Goal: Feedback & Contribution: Contribute content

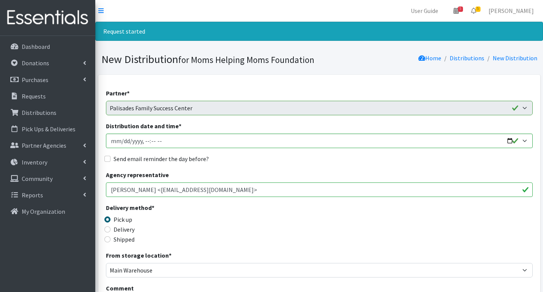
scroll to position [419, 0]
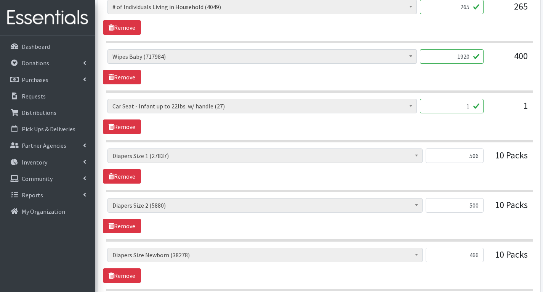
click at [248, 181] on div "# of Children this order will serve (65591) # of Individuals Living in Househol…" at bounding box center [319, 165] width 433 height 35
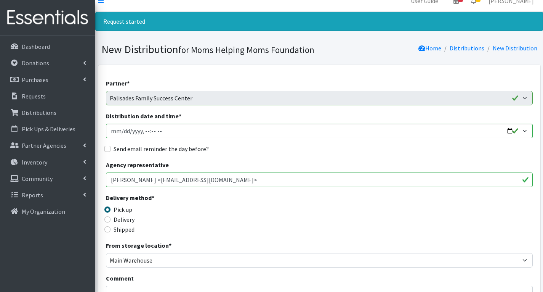
scroll to position [0, 0]
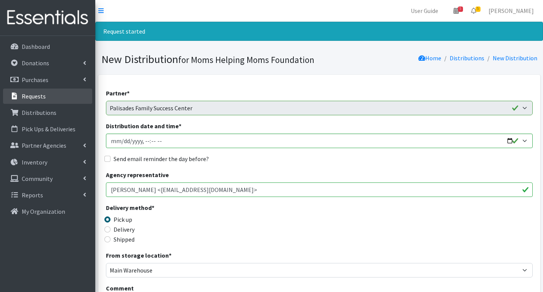
click at [56, 94] on link "Requests" at bounding box center [47, 95] width 89 height 15
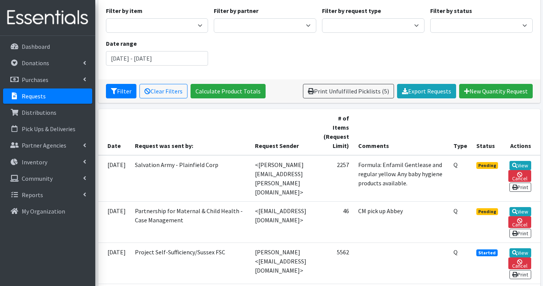
scroll to position [76, 0]
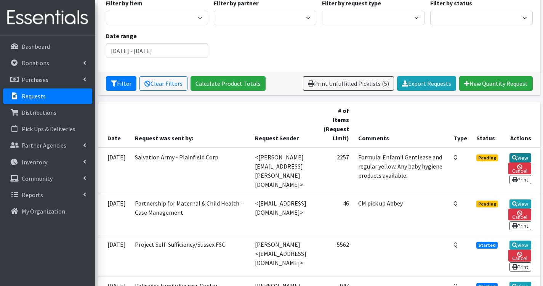
click at [525, 153] on link "View" at bounding box center [521, 157] width 22 height 9
click at [531, 205] on link "View" at bounding box center [521, 203] width 22 height 9
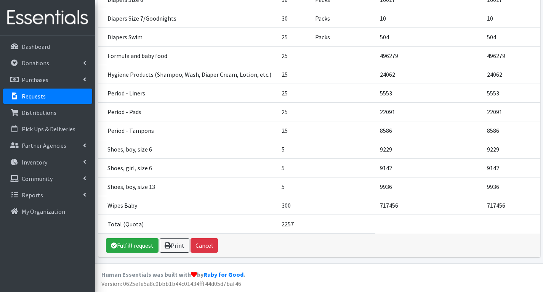
scroll to position [428, 0]
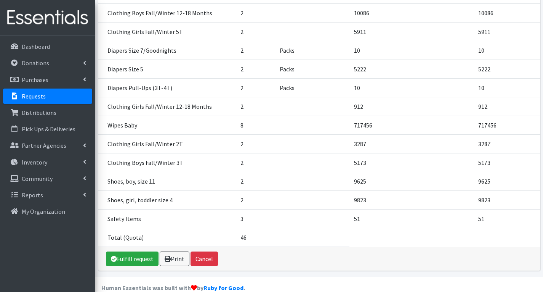
scroll to position [197, 0]
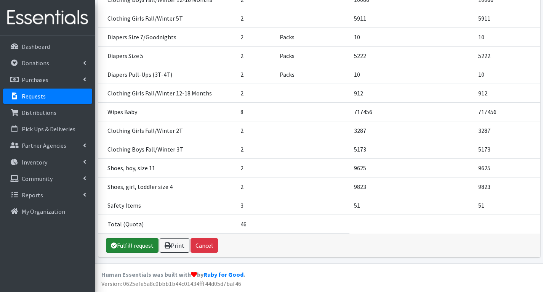
click at [136, 244] on link "Fulfill request" at bounding box center [132, 245] width 53 height 14
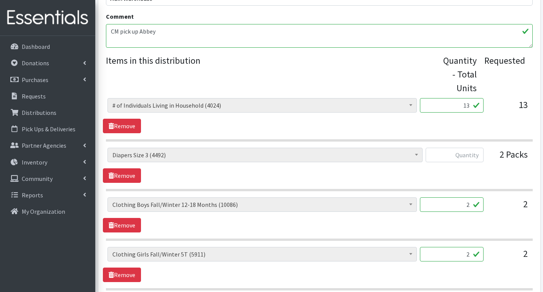
scroll to position [305, 0]
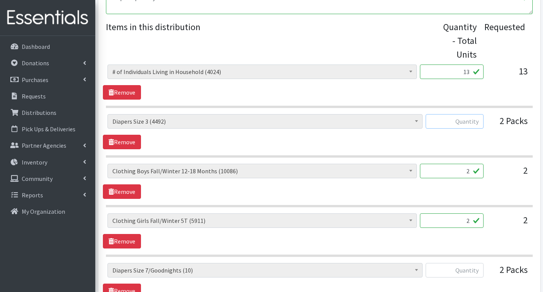
click at [477, 125] on input "text" at bounding box center [455, 121] width 58 height 14
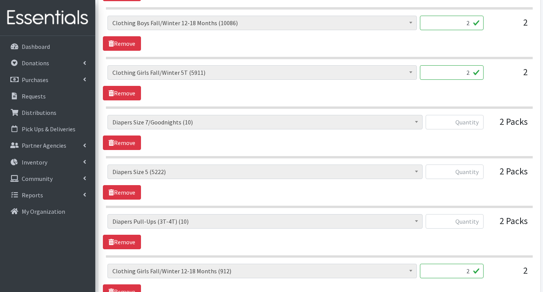
scroll to position [457, 0]
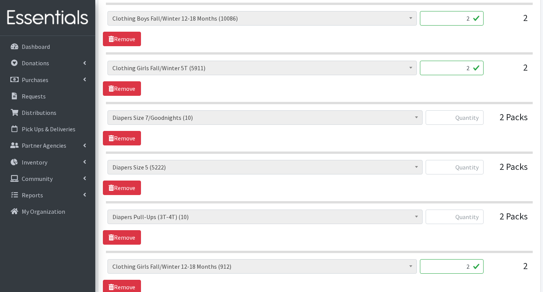
type input "100"
click at [475, 119] on input "text" at bounding box center [455, 117] width 58 height 14
type input "0"
click at [475, 167] on input "text" at bounding box center [455, 167] width 58 height 14
click at [487, 190] on div "# of Children this order will serve (65582) # of Individuals Living in Househol…" at bounding box center [319, 177] width 433 height 35
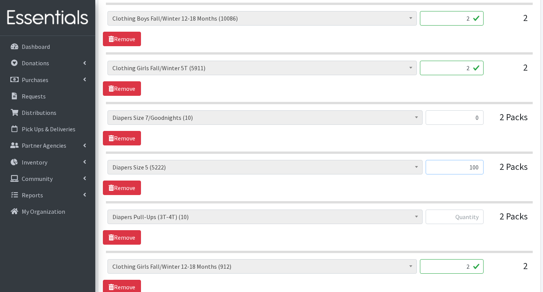
click at [480, 169] on input "100" at bounding box center [455, 167] width 58 height 14
type input "1"
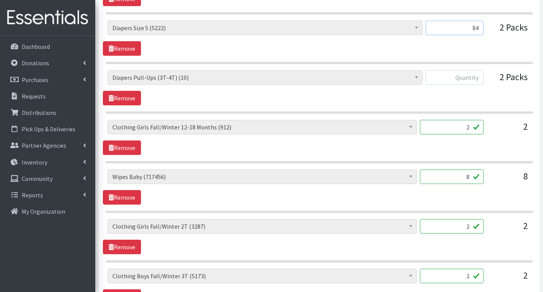
scroll to position [610, 0]
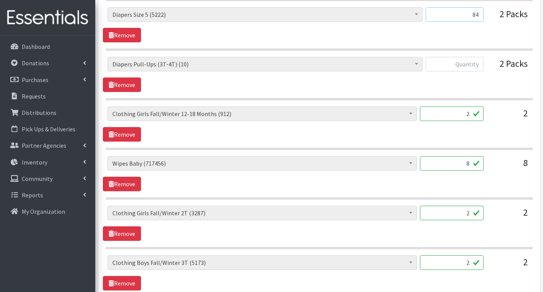
type input "84"
click at [472, 164] on input "8" at bounding box center [452, 163] width 64 height 14
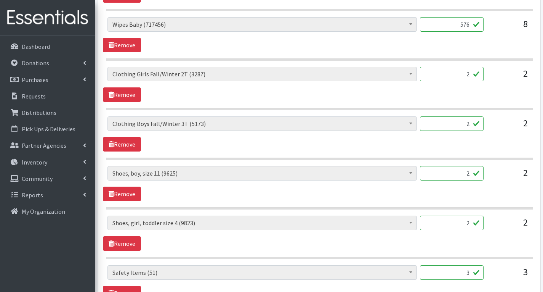
scroll to position [762, 0]
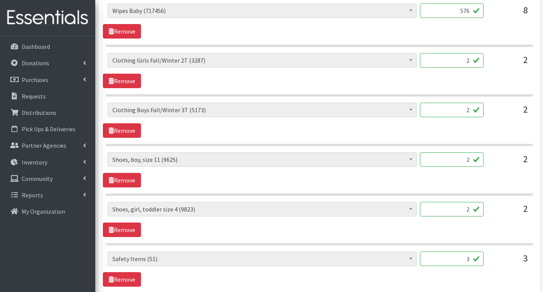
type input "576"
click at [471, 159] on input "2" at bounding box center [452, 159] width 64 height 14
type input "4"
click at [470, 211] on input "2" at bounding box center [452, 209] width 64 height 14
type input "4"
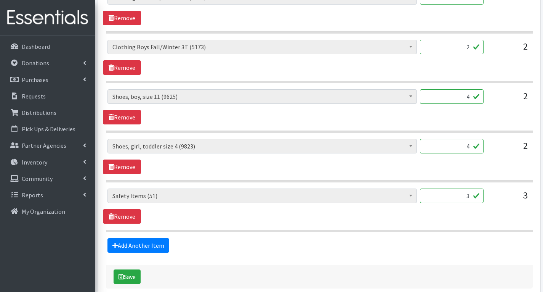
scroll to position [864, 0]
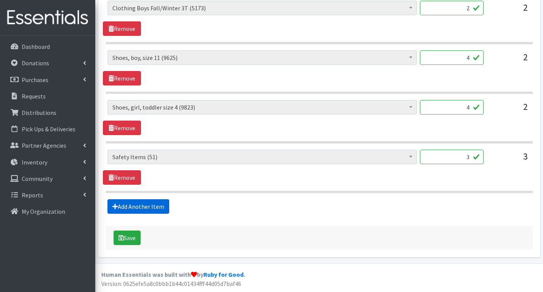
click at [151, 209] on link "Add Another Item" at bounding box center [138, 206] width 62 height 14
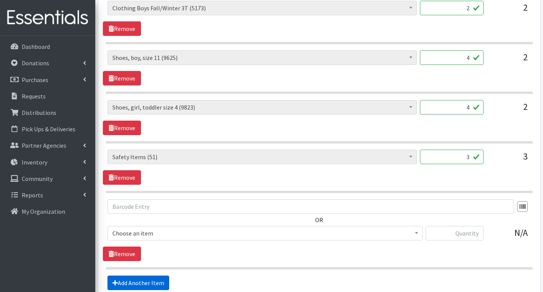
scroll to position [940, 0]
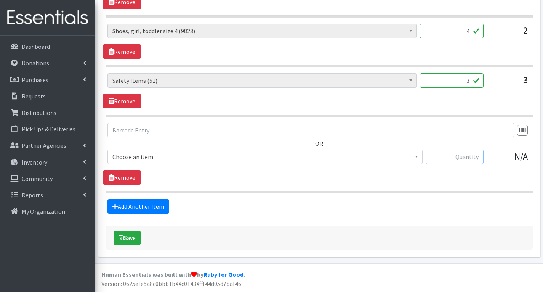
click at [450, 156] on input "text" at bounding box center [455, 156] width 58 height 14
type input "10"
click at [471, 82] on input "3" at bounding box center [452, 80] width 64 height 14
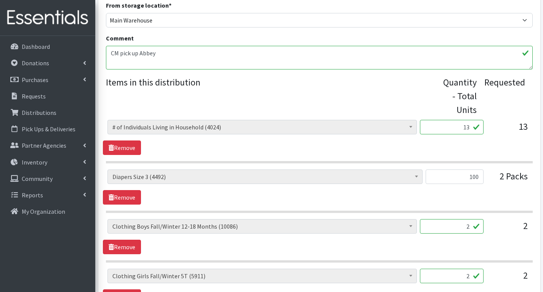
scroll to position [292, 0]
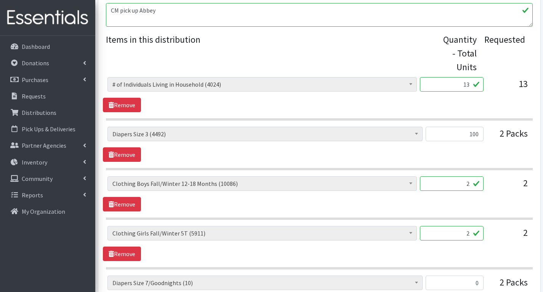
type input "0"
click at [472, 185] on input "2" at bounding box center [452, 183] width 64 height 14
type input "80"
click at [470, 234] on input "2" at bounding box center [452, 233] width 64 height 14
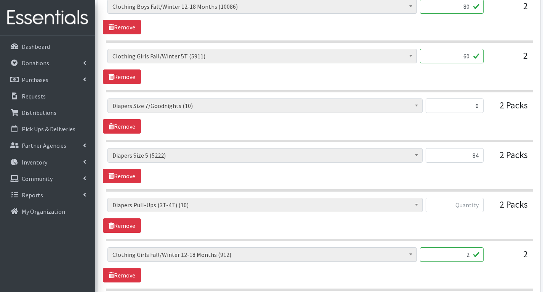
scroll to position [483, 0]
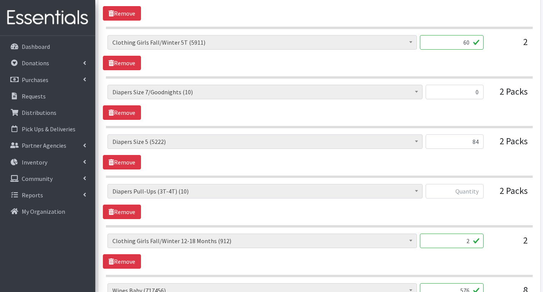
type input "60"
click at [470, 240] on input "2" at bounding box center [452, 240] width 64 height 14
type input "9"
type input "80"
click at [476, 191] on input "text" at bounding box center [455, 191] width 58 height 14
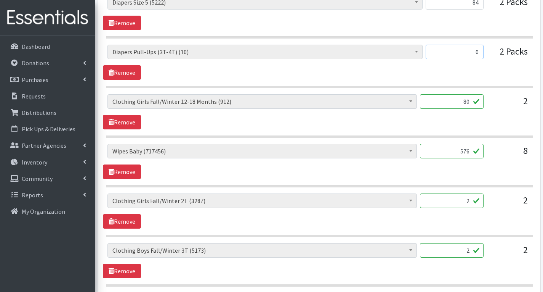
scroll to position [635, 0]
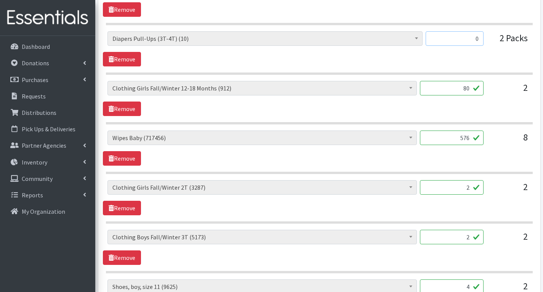
type input "0"
click at [471, 189] on input "2" at bounding box center [452, 187] width 64 height 14
type input "8"
type input "60"
click at [470, 237] on input "2" at bounding box center [452, 236] width 64 height 14
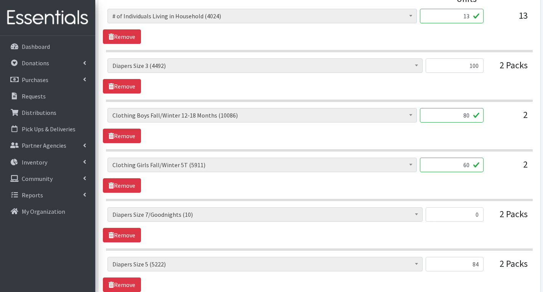
scroll to position [407, 0]
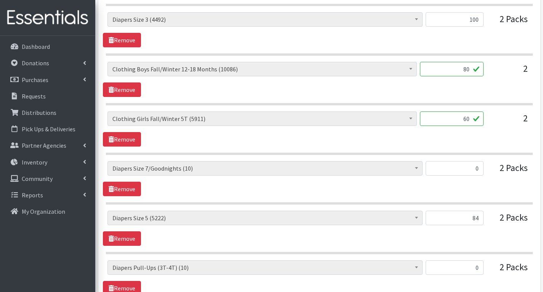
type input "60"
click at [480, 169] on input "0" at bounding box center [455, 168] width 58 height 14
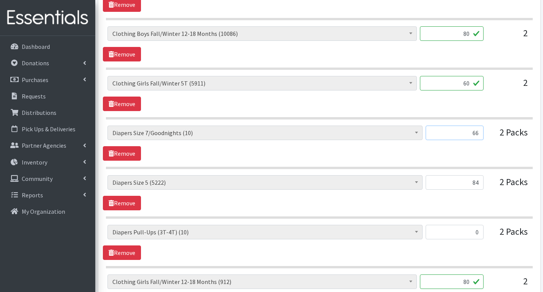
scroll to position [483, 0]
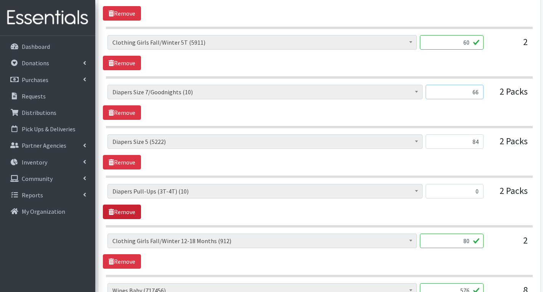
type input "66"
click at [130, 209] on link "Remove" at bounding box center [122, 211] width 38 height 14
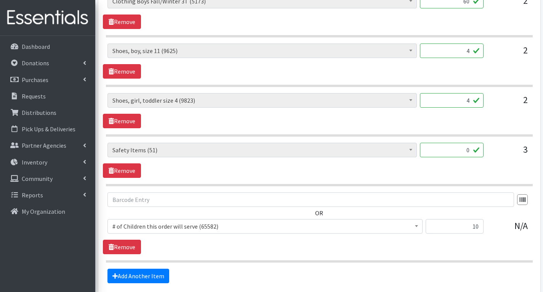
scroll to position [826, 0]
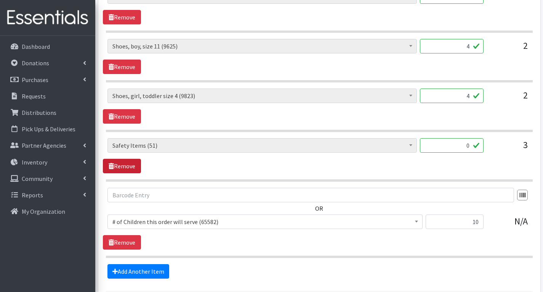
click at [125, 165] on link "Remove" at bounding box center [122, 166] width 38 height 14
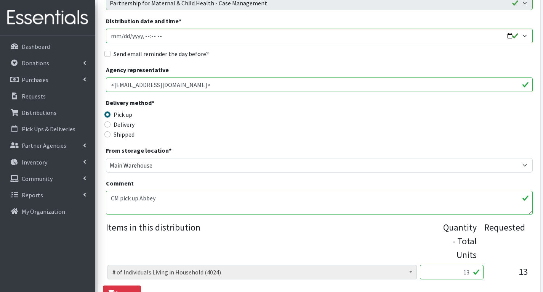
scroll to position [79, 0]
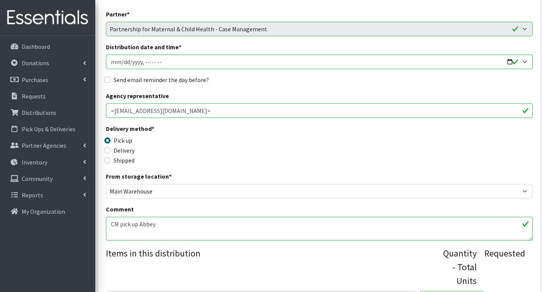
click at [167, 231] on textarea "CM pick up Abbey" at bounding box center [319, 228] width 427 height 24
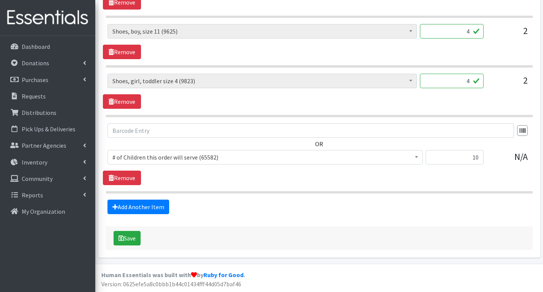
scroll to position [841, 0]
type textarea "CM pick up Abbey MHM- Sorry, we could not fulfill your order exactly as request…"
click at [136, 236] on button "Save" at bounding box center [127, 237] width 27 height 14
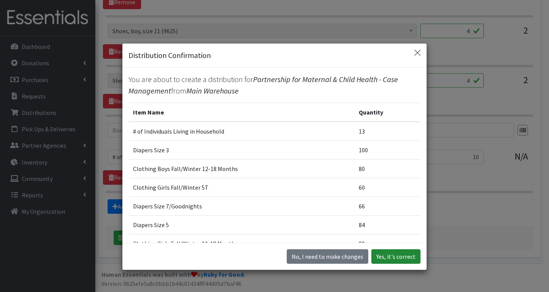
click at [412, 258] on button "Yes, it's correct" at bounding box center [395, 256] width 49 height 14
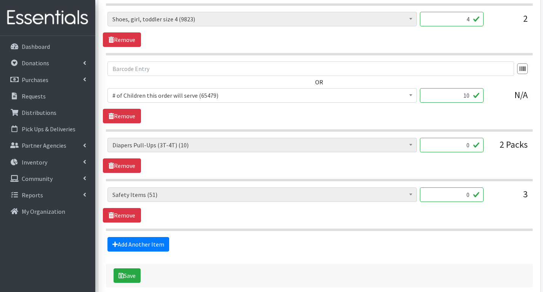
scroll to position [915, 0]
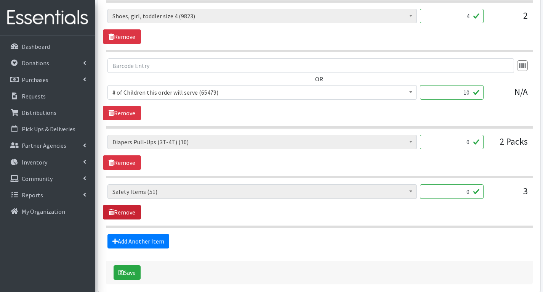
click at [117, 211] on link "Remove" at bounding box center [122, 212] width 38 height 14
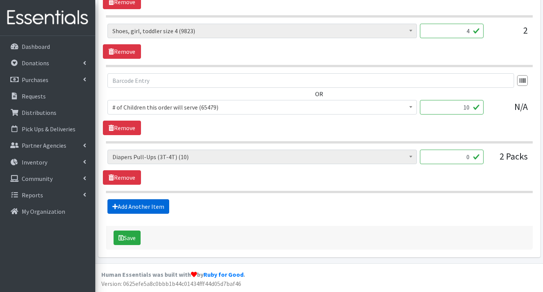
scroll to position [900, 0]
click at [130, 178] on link "Remove" at bounding box center [122, 177] width 38 height 14
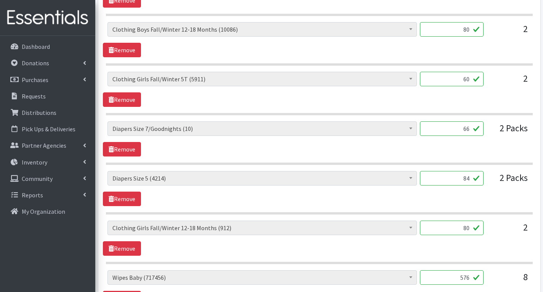
scroll to position [469, 0]
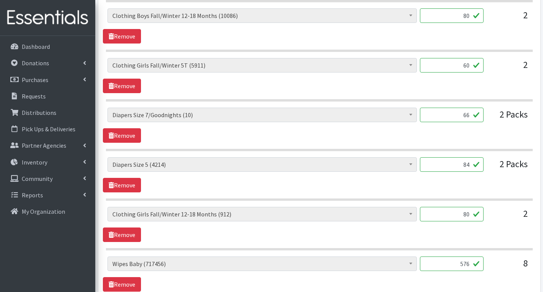
click at [468, 117] on input "66" at bounding box center [452, 114] width 64 height 14
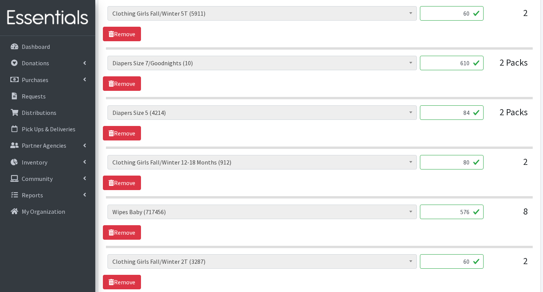
scroll to position [507, 0]
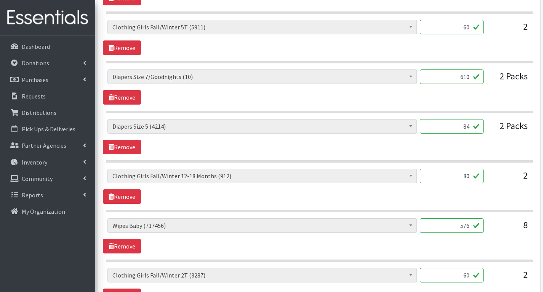
click at [464, 75] on input "610" at bounding box center [452, 76] width 64 height 14
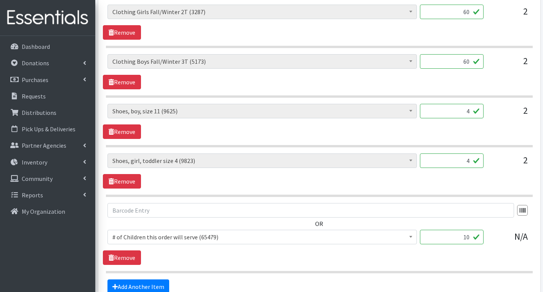
scroll to position [850, 0]
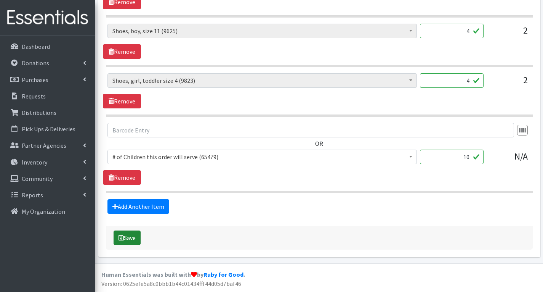
type input "10"
click at [134, 237] on button "Save" at bounding box center [127, 237] width 27 height 14
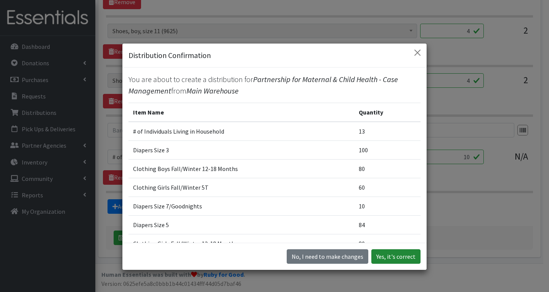
click at [386, 257] on button "Yes, it's correct" at bounding box center [395, 256] width 49 height 14
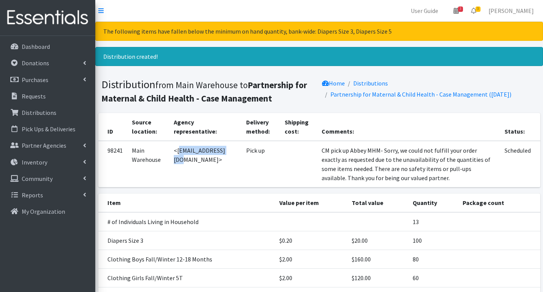
drag, startPoint x: 175, startPoint y: 151, endPoint x: 228, endPoint y: 156, distance: 52.4
click at [228, 156] on td "<jventura@pmch.org>" at bounding box center [205, 164] width 72 height 46
copy td "jventura@pmch.org"
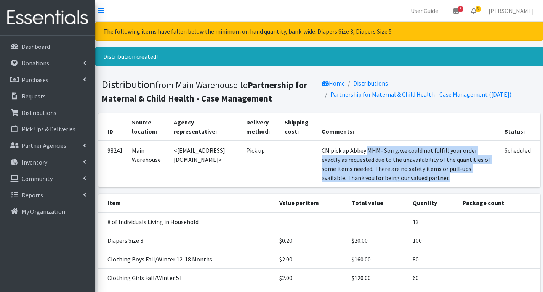
drag, startPoint x: 361, startPoint y: 151, endPoint x: 407, endPoint y: 180, distance: 54.5
click at [407, 180] on td "CM pick up Abbey MHM- Sorry, we could not fulfill your order exactly as request…" at bounding box center [408, 164] width 183 height 46
copy td "MHM- Sorry, we could not fulfill your order exactly as requested due to the una…"
click at [54, 162] on link "Inventory" at bounding box center [47, 161] width 89 height 15
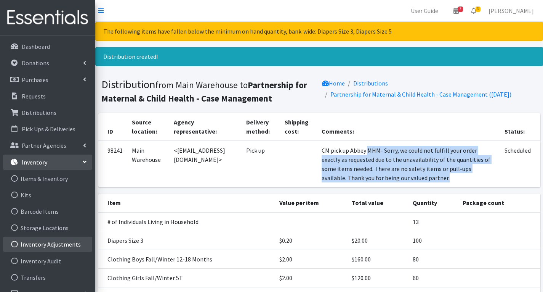
click at [73, 243] on link "Inventory Adjustments" at bounding box center [47, 243] width 89 height 15
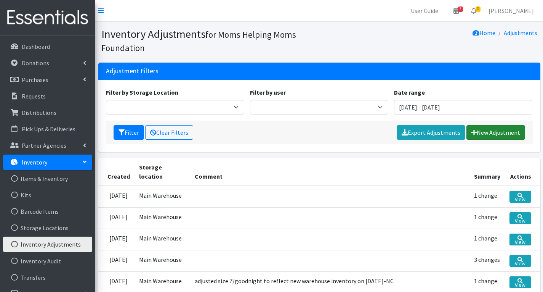
click at [480, 133] on link "New Adjustment" at bounding box center [495, 132] width 59 height 14
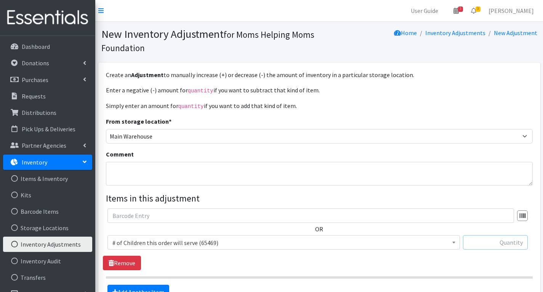
click at [492, 242] on input "text" at bounding box center [495, 242] width 65 height 14
type input "66"
click at [317, 243] on span "# of Children this order will serve (65469)" at bounding box center [283, 242] width 343 height 11
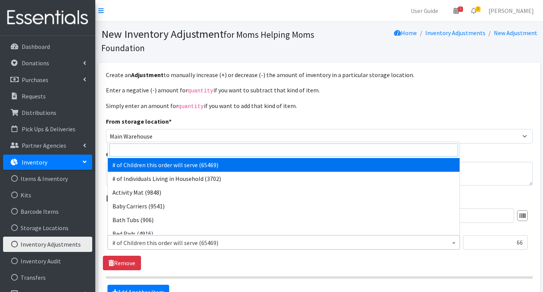
click at [178, 149] on input "search" at bounding box center [283, 149] width 349 height 13
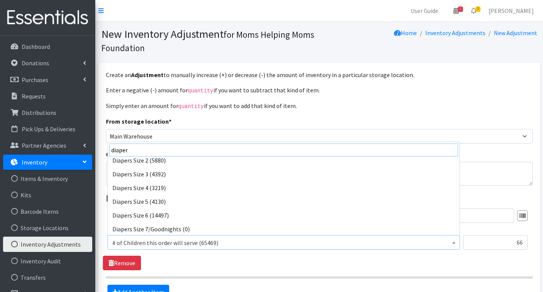
scroll to position [114, 0]
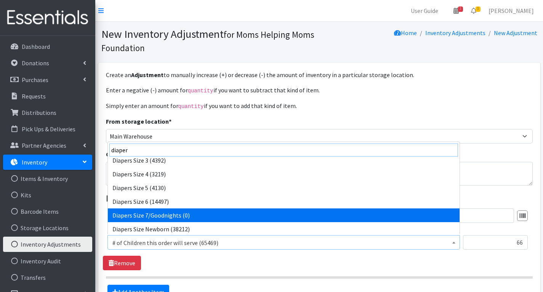
type input "diaper"
select select "1970"
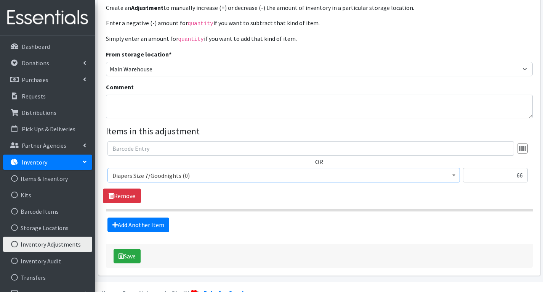
scroll to position [85, 0]
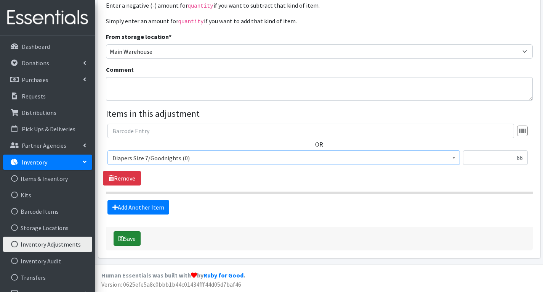
click at [129, 239] on button "Save" at bounding box center [127, 238] width 27 height 14
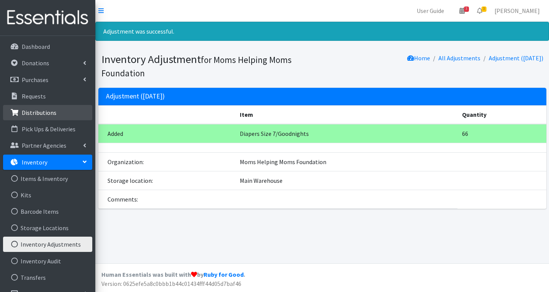
click at [37, 113] on p "Distributions" at bounding box center [39, 113] width 35 height 8
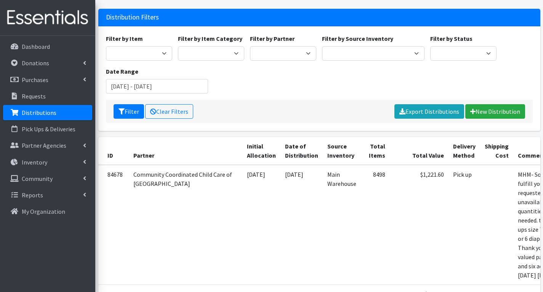
scroll to position [152, 0]
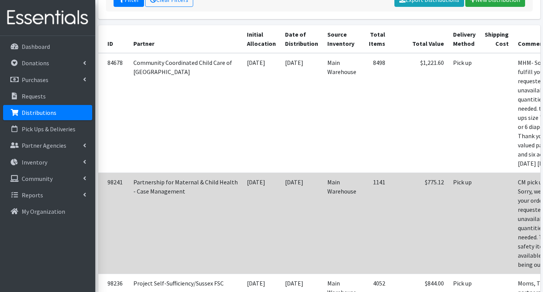
click at [449, 192] on td "Pick up" at bounding box center [465, 222] width 32 height 101
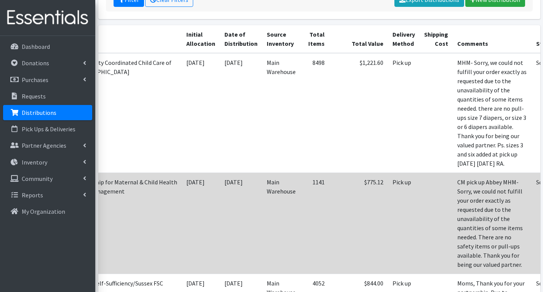
scroll to position [0, 61]
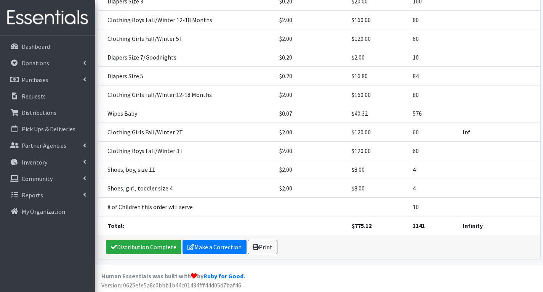
scroll to position [190, 0]
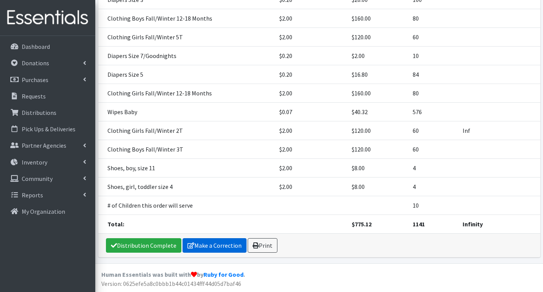
click at [213, 246] on link "Make a Correction" at bounding box center [215, 245] width 64 height 14
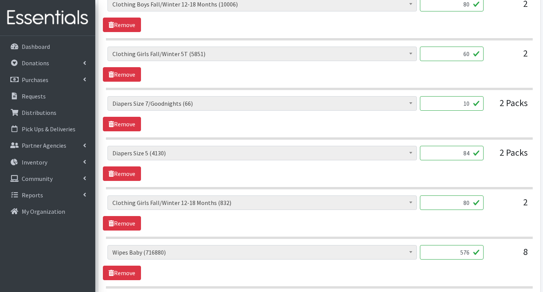
scroll to position [457, 0]
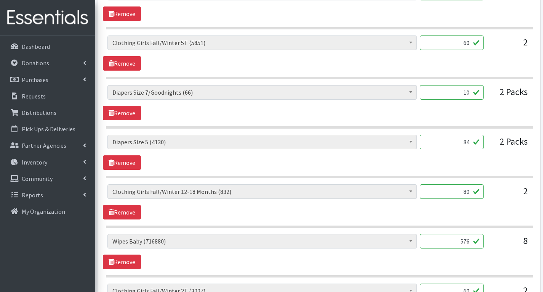
click at [470, 94] on input "10" at bounding box center [452, 92] width 64 height 14
type input "1"
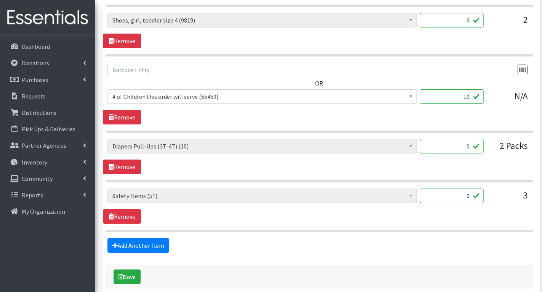
scroll to position [915, 0]
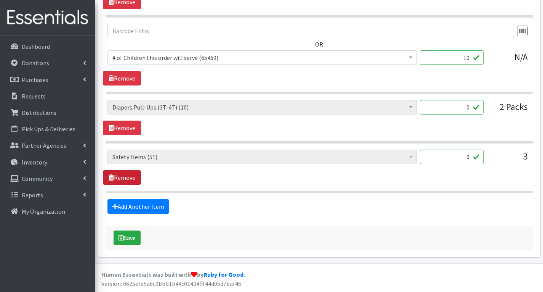
type input "66"
click at [133, 179] on link "Remove" at bounding box center [122, 177] width 38 height 14
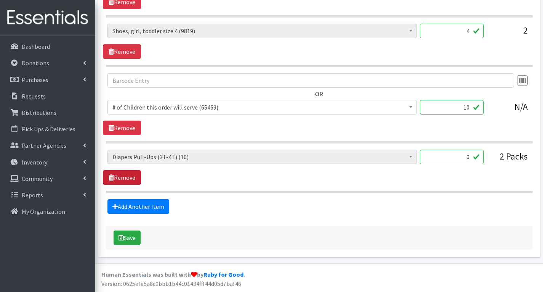
click at [132, 178] on link "Remove" at bounding box center [122, 177] width 38 height 14
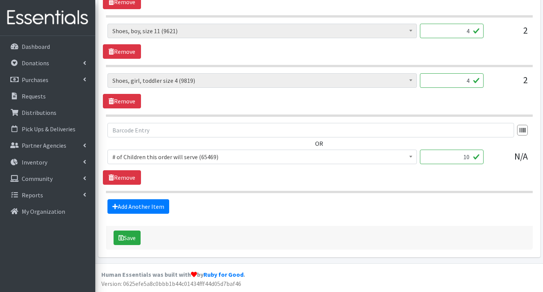
scroll to position [816, 0]
click at [136, 239] on button "Save" at bounding box center [127, 237] width 27 height 14
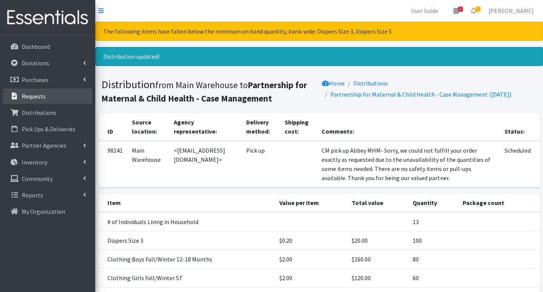
click at [55, 94] on link "Requests" at bounding box center [47, 95] width 89 height 15
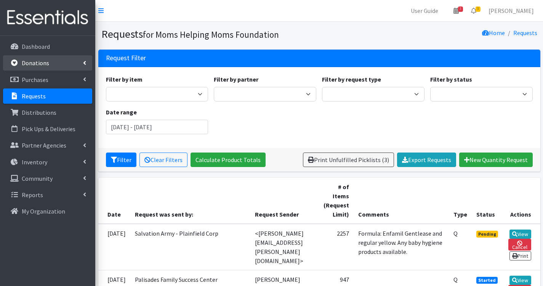
click at [39, 61] on p "Donations" at bounding box center [35, 63] width 27 height 8
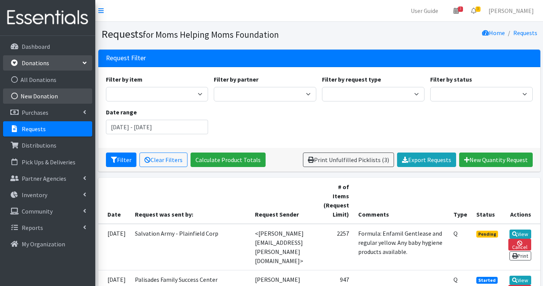
click at [48, 98] on link "New Donation" at bounding box center [47, 95] width 89 height 15
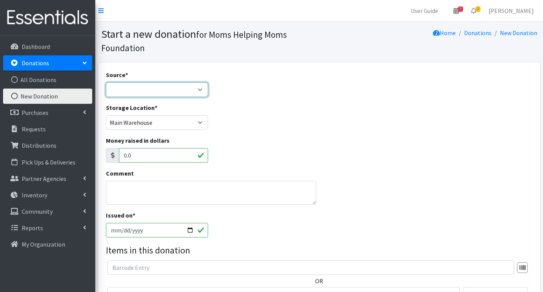
click at [161, 91] on select "Product Drive Manufacturer Donation Site Misc. Donation" at bounding box center [157, 89] width 103 height 14
click at [106, 82] on select "Product Drive Manufacturer Donation Site Misc. Donation" at bounding box center [157, 89] width 103 height 14
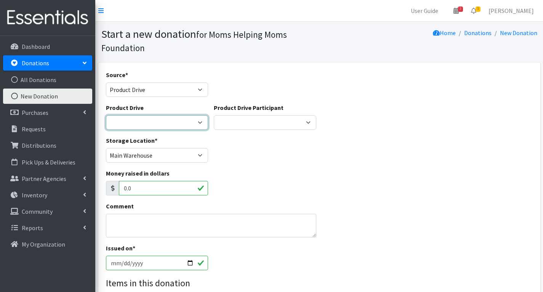
click at [155, 124] on select "[DATE] Zeta Phi Beta Sorority (virtual) 2021 HOLIDAY DRIVE AWR Week of Giving/[…" at bounding box center [157, 122] width 103 height 14
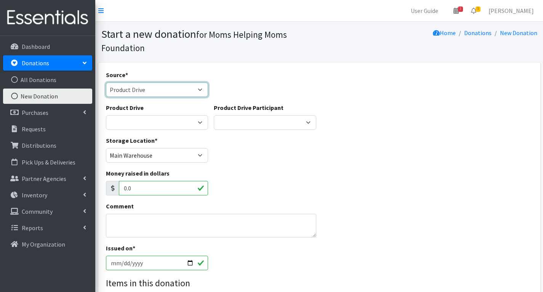
click at [152, 92] on select "Product Drive Manufacturer Donation Site Misc. Donation" at bounding box center [157, 89] width 103 height 14
select select "Donation Site"
click at [106, 82] on select "Product Drive Manufacturer Donation Site Misc. Donation" at bounding box center [157, 89] width 103 height 14
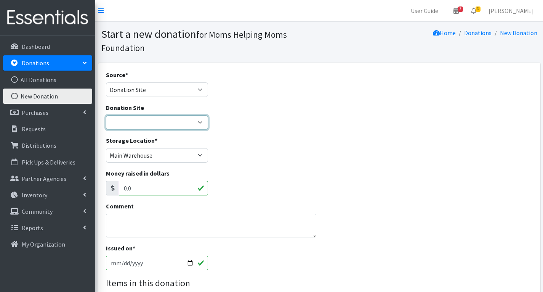
click at [187, 121] on select "Atlas Marble and Granite Body Align Physical Therapy Diamond Hill Montessori Sc…" at bounding box center [157, 122] width 103 height 14
select select "847"
click at [106, 115] on select "Atlas Marble and Granite Body Align Physical Therapy Diamond Hill Montessori Sc…" at bounding box center [157, 122] width 103 height 14
click at [150, 223] on textarea "Comment" at bounding box center [211, 225] width 211 height 24
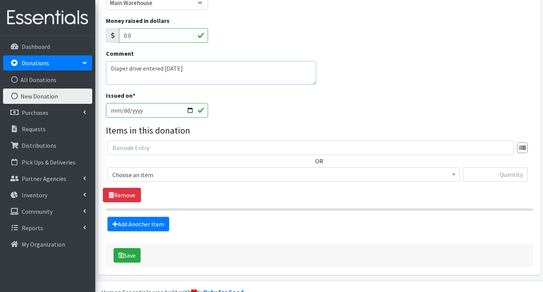
scroll to position [170, 0]
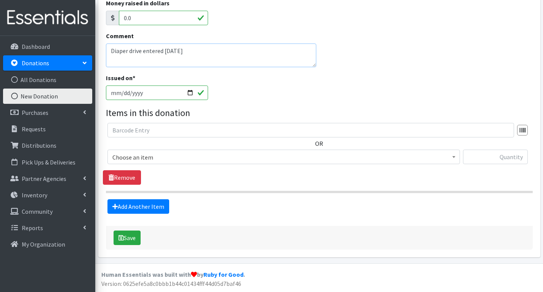
type textarea "Diaper drive entered 10.15.25"
click at [496, 178] on div "OR Choose an item Activity Mat Baby Carriers Bath Tubs Bed Pads Bibs Birthday B…" at bounding box center [319, 154] width 433 height 62
click at [507, 158] on input "text" at bounding box center [495, 156] width 65 height 14
type input "79"
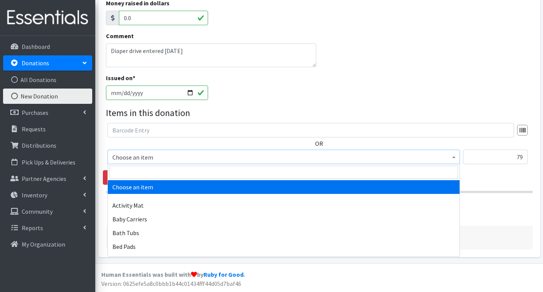
click at [312, 151] on span "Choose an item" at bounding box center [283, 156] width 353 height 14
click at [258, 175] on input "search" at bounding box center [283, 171] width 349 height 13
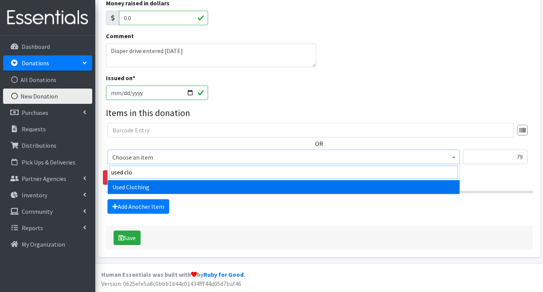
type input "used clo"
select select "1919"
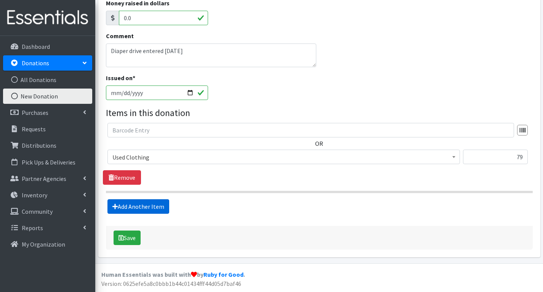
click at [149, 208] on link "Add Another Item" at bounding box center [138, 206] width 62 height 14
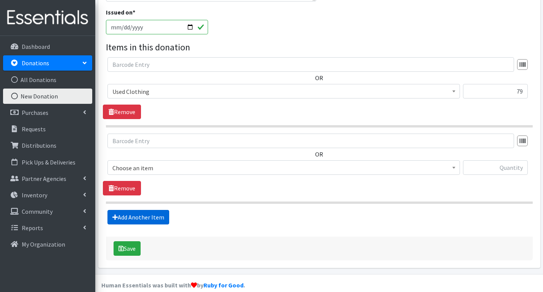
scroll to position [246, 0]
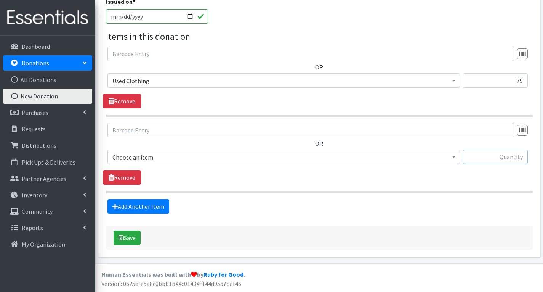
click at [484, 157] on input "text" at bounding box center [495, 156] width 65 height 14
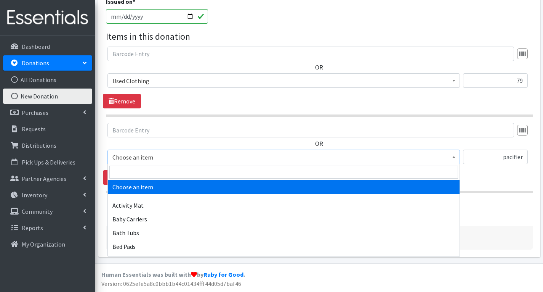
click at [344, 157] on span "Choose an item" at bounding box center [283, 157] width 343 height 11
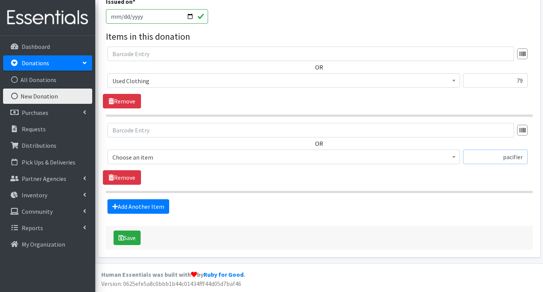
click at [524, 157] on input "pacifier" at bounding box center [495, 156] width 65 height 14
type input "p"
type input "6"
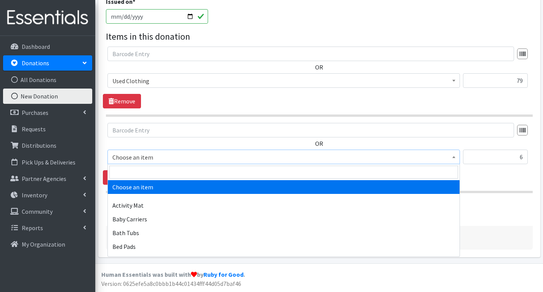
click at [391, 157] on span "Choose an item" at bounding box center [283, 157] width 343 height 11
click at [348, 173] on input "search" at bounding box center [283, 171] width 349 height 13
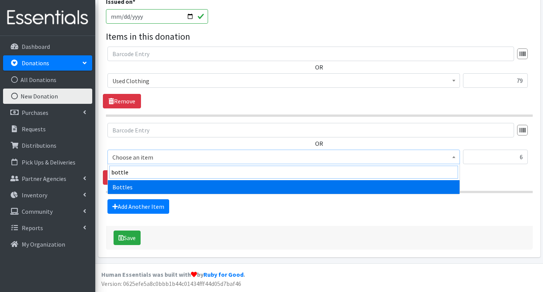
type input "bottle"
select select "1974"
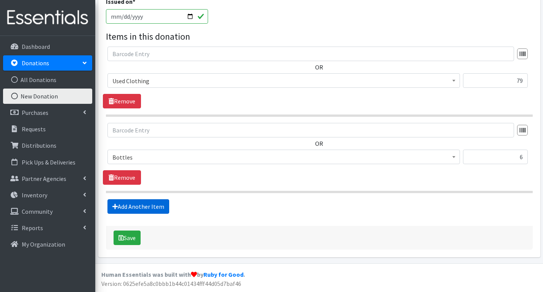
click at [148, 205] on link "Add Another Item" at bounding box center [138, 206] width 62 height 14
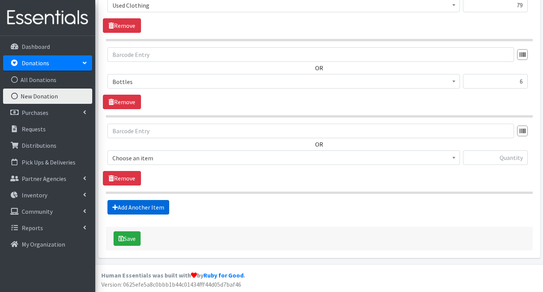
scroll to position [322, 0]
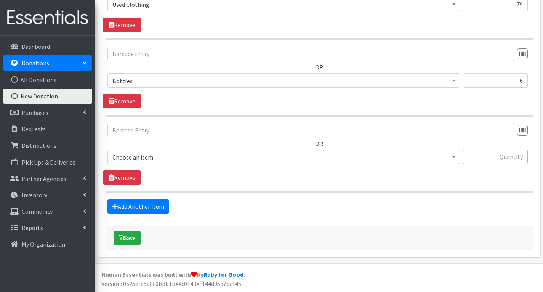
click at [502, 158] on input "text" at bounding box center [495, 156] width 65 height 14
type input "27"
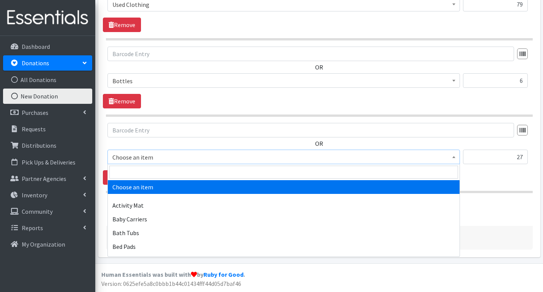
click at [402, 157] on span "Choose an item" at bounding box center [283, 157] width 343 height 11
drag, startPoint x: 311, startPoint y: 178, endPoint x: 313, endPoint y: 173, distance: 5.5
click at [312, 176] on input "search" at bounding box center [283, 171] width 349 height 13
click at [313, 173] on input "search" at bounding box center [283, 171] width 349 height 13
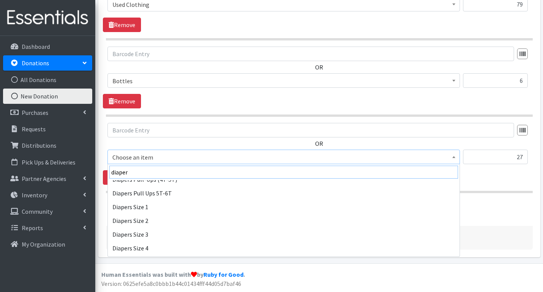
scroll to position [76, 0]
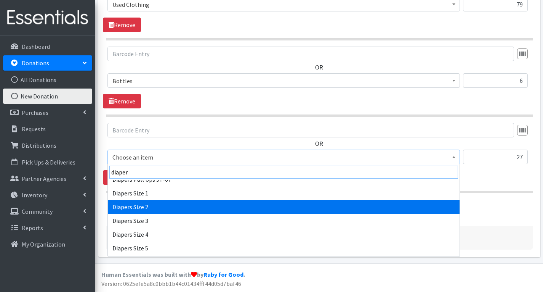
type input "diaper"
select select "1965"
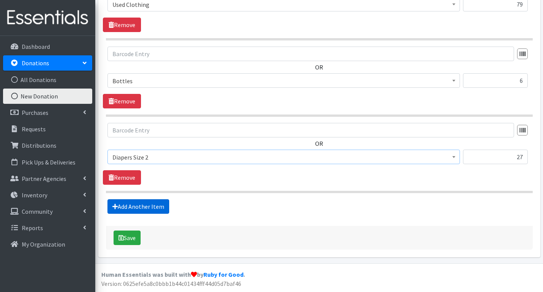
click at [150, 207] on link "Add Another Item" at bounding box center [138, 206] width 62 height 14
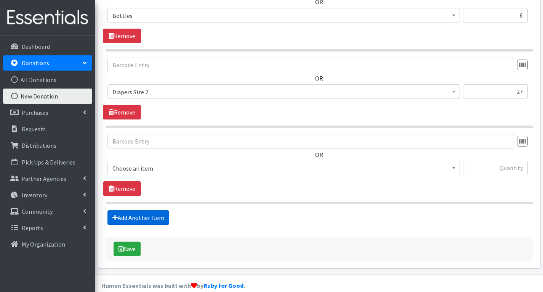
scroll to position [399, 0]
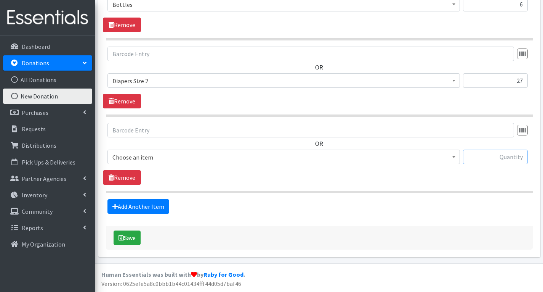
click at [477, 153] on input "text" at bounding box center [495, 156] width 65 height 14
type input "42"
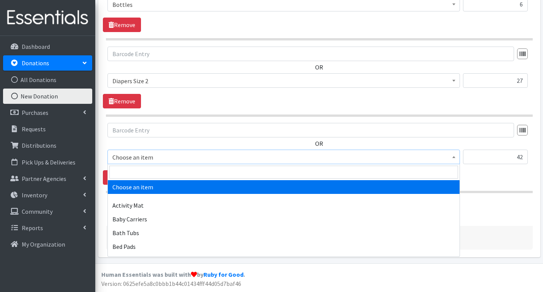
click at [320, 160] on span "Choose an item" at bounding box center [283, 157] width 343 height 11
click at [295, 172] on input "search" at bounding box center [283, 171] width 349 height 13
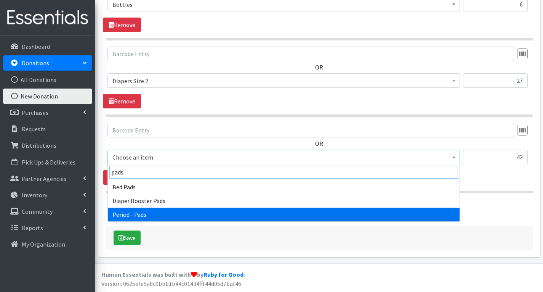
type input "pads"
select select "5772"
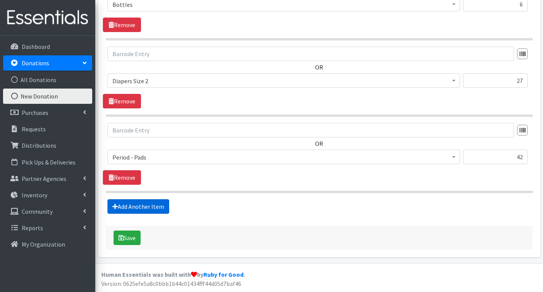
click at [158, 204] on link "Add Another Item" at bounding box center [138, 206] width 62 height 14
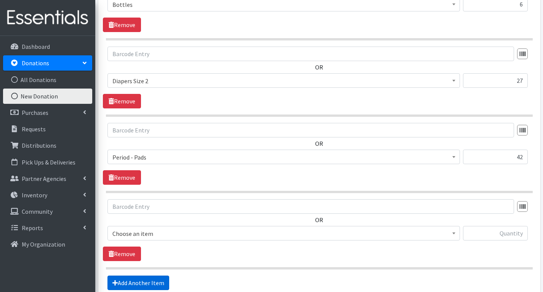
scroll to position [475, 0]
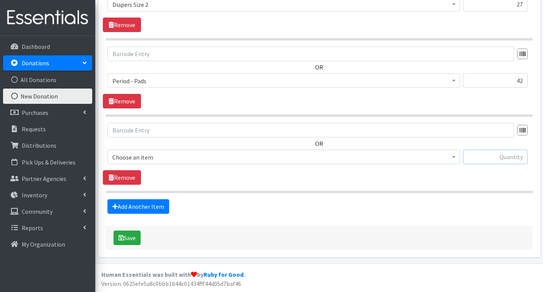
click at [492, 155] on input "text" at bounding box center [495, 156] width 65 height 14
type input "3"
click at [305, 160] on span "Choose an item" at bounding box center [283, 157] width 343 height 11
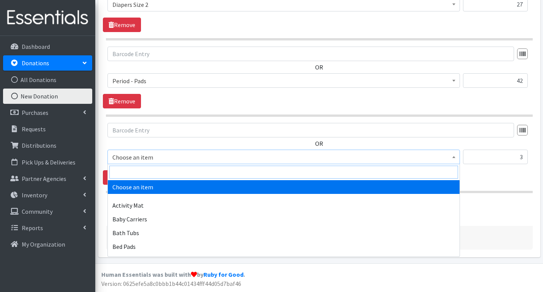
click at [270, 173] on input "search" at bounding box center [283, 171] width 349 height 13
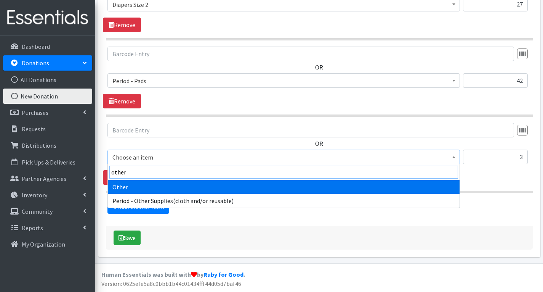
type input "other"
select select "316"
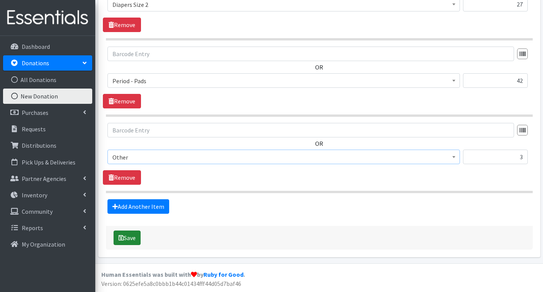
click at [133, 236] on button "Save" at bounding box center [127, 237] width 27 height 14
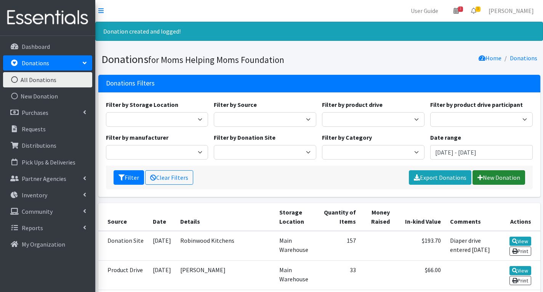
click at [490, 173] on link "New Donation" at bounding box center [499, 177] width 53 height 14
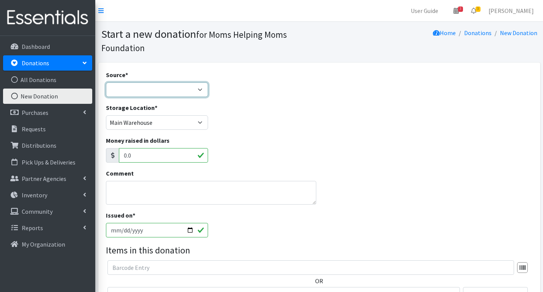
click at [163, 88] on select "Product Drive Manufacturer Donation Site Misc. Donation" at bounding box center [157, 89] width 103 height 14
select select "Product Drive"
click at [106, 82] on select "Product Drive Manufacturer Donation Site Misc. Donation" at bounding box center [157, 89] width 103 height 14
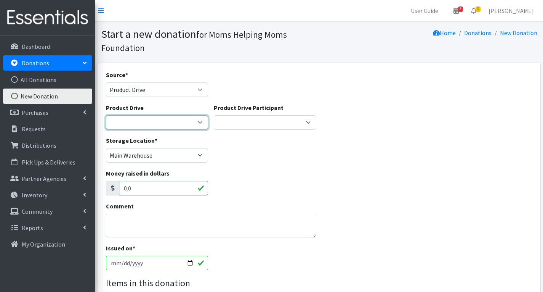
click at [179, 121] on select "[DATE] Zeta Phi Beta Sorority (virtual) 2021 HOLIDAY DRIVE AWR Week of Giving/[…" at bounding box center [157, 122] width 103 height 14
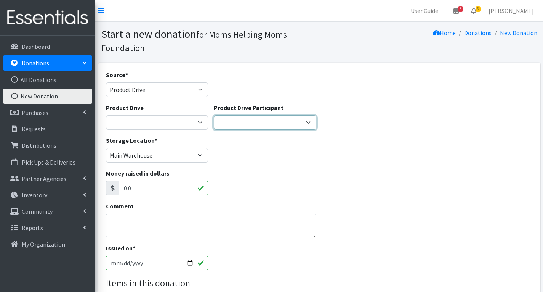
click at [225, 125] on select "Veckridge Chemical Compass Schoolhouse Alannah Heffernan I Support The Girls So…" at bounding box center [265, 122] width 103 height 14
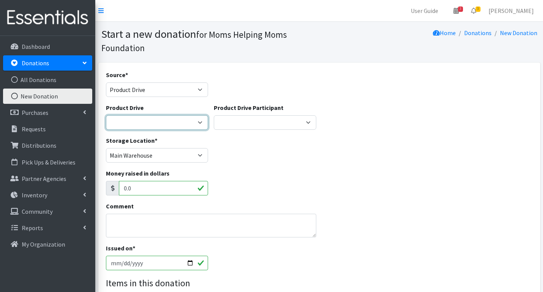
click at [163, 123] on select "[DATE] Zeta Phi Beta Sorority (virtual) 2021 HOLIDAY DRIVE AWR Week of Giving/[…" at bounding box center [157, 122] width 103 height 14
select select "1622"
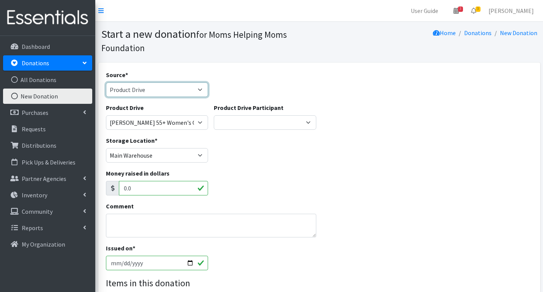
click at [185, 93] on select "Product Drive Manufacturer Donation Site Misc. Donation" at bounding box center [157, 89] width 103 height 14
select select "Manufacturer"
click at [106, 82] on select "Product Drive Manufacturer Donation Site Misc. Donation" at bounding box center [157, 89] width 103 height 14
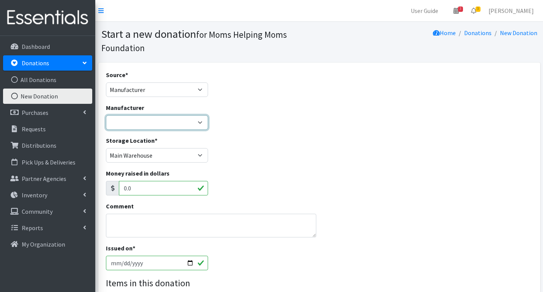
click at [183, 124] on select "Alliance for Period Supplies Amazon Wishlist Baby2Baby Birthday Box Bridges of …" at bounding box center [157, 122] width 103 height 14
select select "88"
click at [106, 115] on select "Alliance for Period Supplies Amazon Wishlist Baby2Baby Birthday Box Bridges of …" at bounding box center [157, 122] width 103 height 14
click at [166, 229] on textarea "Comment" at bounding box center [211, 225] width 211 height 24
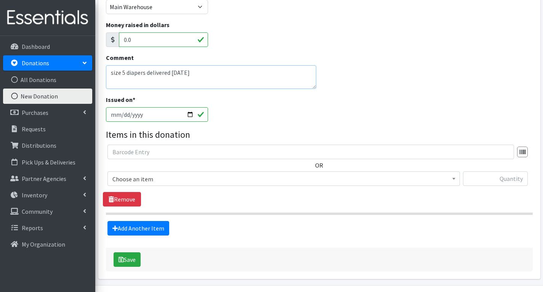
scroll to position [152, 0]
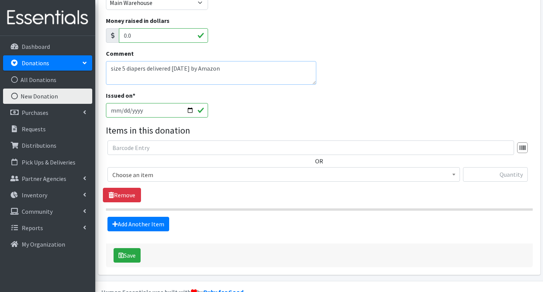
type textarea "size 5 diapers delivered [DATE] by Amazon"
click at [506, 174] on input "text" at bounding box center [495, 174] width 65 height 14
type input "104"
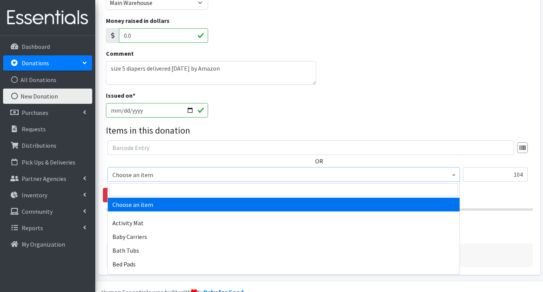
click at [362, 176] on span "Choose an item" at bounding box center [283, 174] width 343 height 11
click at [276, 189] on input "search" at bounding box center [283, 189] width 349 height 13
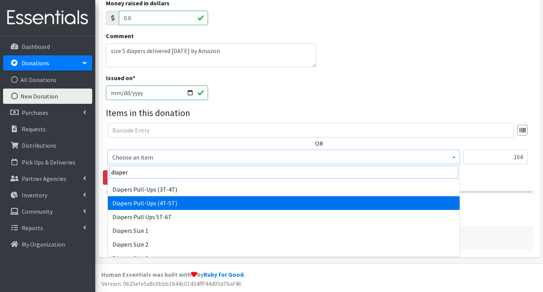
scroll to position [114, 0]
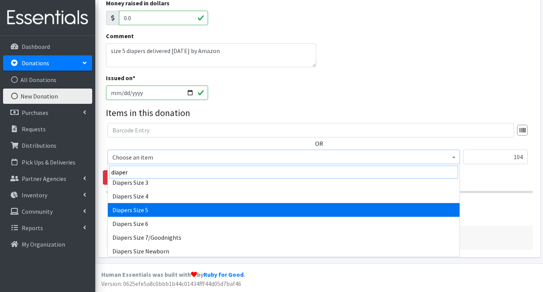
type input "diaper"
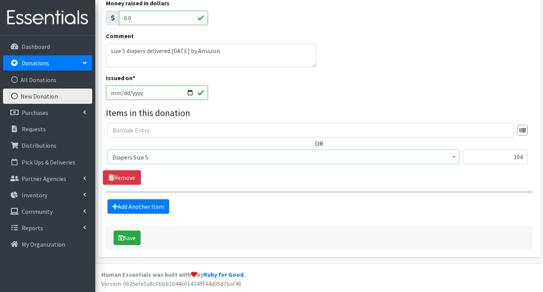
select select "1968"
click at [131, 236] on button "Save" at bounding box center [127, 237] width 27 height 14
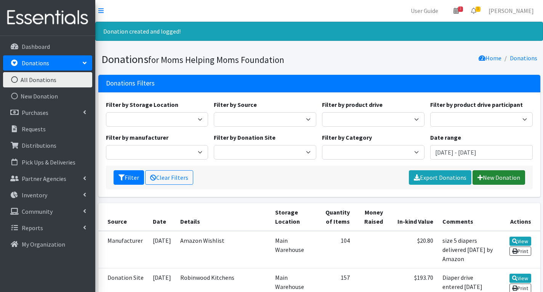
click at [500, 177] on link "New Donation" at bounding box center [499, 177] width 53 height 14
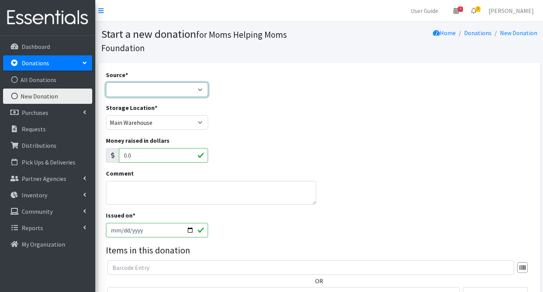
click at [200, 86] on select "Product Drive Manufacturer Donation Site Misc. Donation" at bounding box center [157, 89] width 103 height 14
select select "Product Drive"
click at [106, 82] on select "Product Drive Manufacturer Donation Site Misc. Donation" at bounding box center [157, 89] width 103 height 14
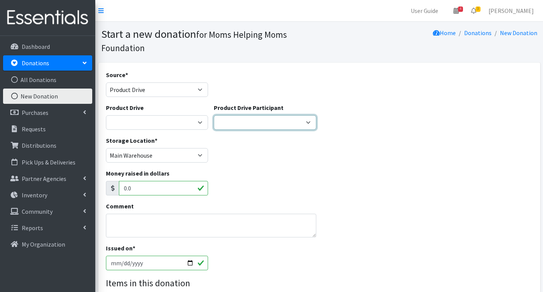
click at [263, 124] on select "Veckridge Chemical Compass Schoolhouse [PERSON_NAME] I Support The Girls Southe…" at bounding box center [265, 122] width 103 height 14
select select "1540"
click at [214, 115] on select "Veckridge Chemical Compass Schoolhouse [PERSON_NAME] I Support The Girls Southe…" at bounding box center [265, 122] width 103 height 14
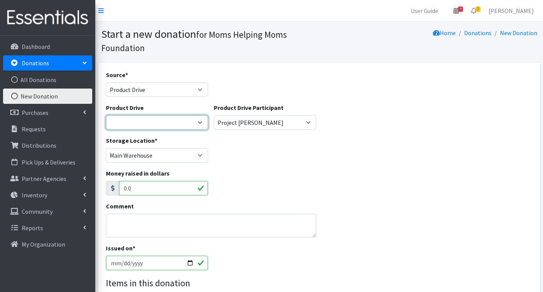
click at [190, 127] on select "2012 MOTHER'S DAY Zeta Phi Beta Sorority (virtual) 2021 HOLIDAY DRIVE AWR Week …" at bounding box center [157, 122] width 103 height 14
select select "3172"
click at [106, 115] on select "2012 MOTHER'S DAY Zeta Phi Beta Sorority (virtual) 2021 HOLIDAY DRIVE AWR Week …" at bounding box center [157, 122] width 103 height 14
click at [194, 223] on textarea "Comment" at bounding box center [211, 225] width 211 height 24
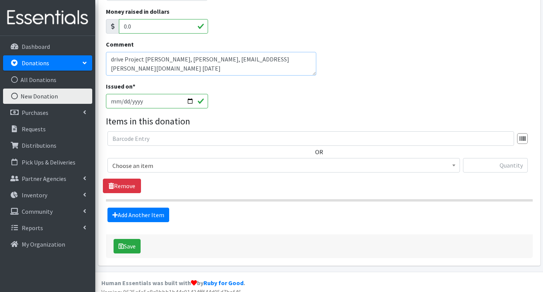
scroll to position [170, 0]
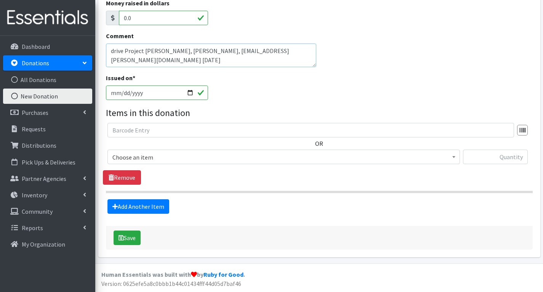
type textarea "drive Project [PERSON_NAME], [PERSON_NAME], [EMAIL_ADDRESS][PERSON_NAME][DOMAIN…"
click at [512, 157] on input "text" at bounding box center [495, 156] width 65 height 14
type input "96"
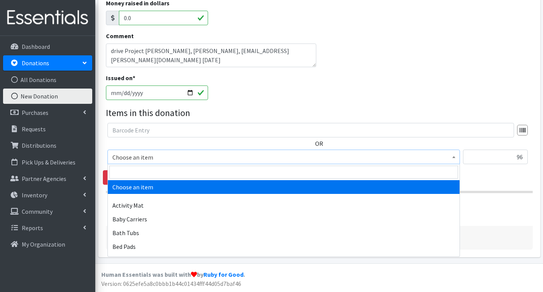
click at [410, 155] on span "Choose an item" at bounding box center [283, 157] width 343 height 11
click at [239, 171] on input "search" at bounding box center [283, 171] width 349 height 13
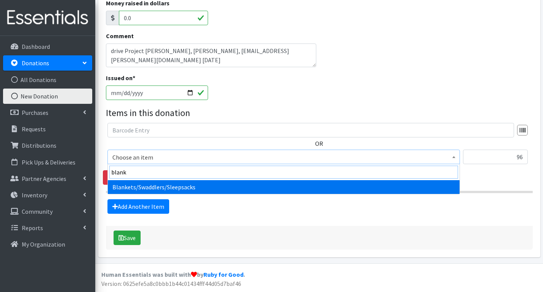
type input "blank"
select select "1933"
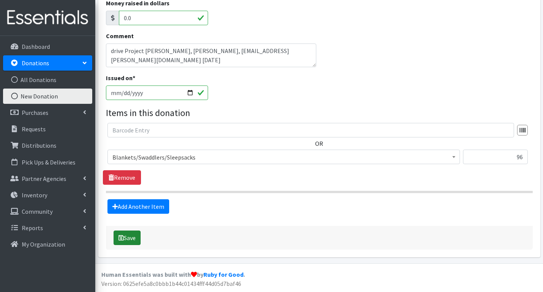
click at [133, 237] on button "Save" at bounding box center [127, 237] width 27 height 14
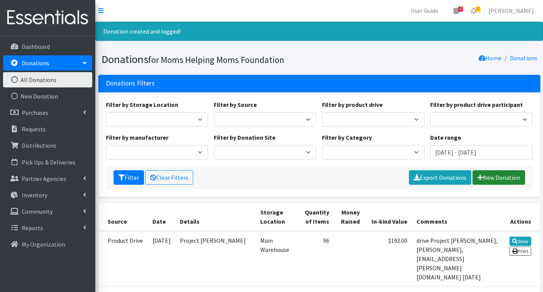
click at [501, 176] on link "New Donation" at bounding box center [499, 177] width 53 height 14
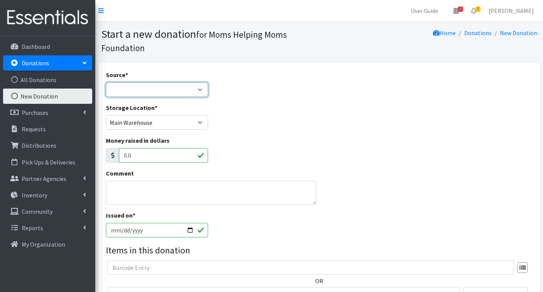
click at [203, 87] on select "Product Drive Manufacturer Donation Site Misc. Donation" at bounding box center [157, 89] width 103 height 14
select select "Product Drive"
click at [106, 82] on select "Product Drive Manufacturer Donation Site Misc. Donation" at bounding box center [157, 89] width 103 height 14
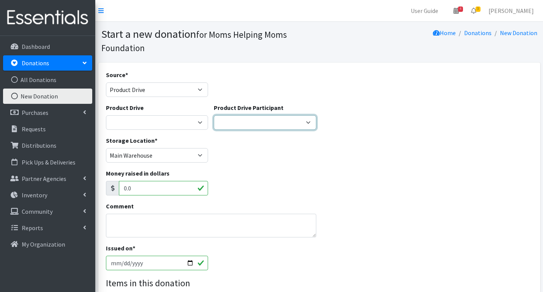
click at [297, 122] on select "Veckridge Chemical Compass Schoolhouse Alannah Heffernan I Support The Girls So…" at bounding box center [265, 122] width 103 height 14
select select "1194"
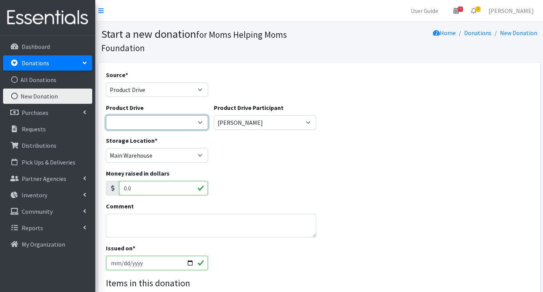
click at [199, 121] on select "2012 MOTHER'S DAY Zeta Phi Beta Sorority (virtual) 2021 HOLIDAY DRIVE AWR Week …" at bounding box center [157, 122] width 103 height 14
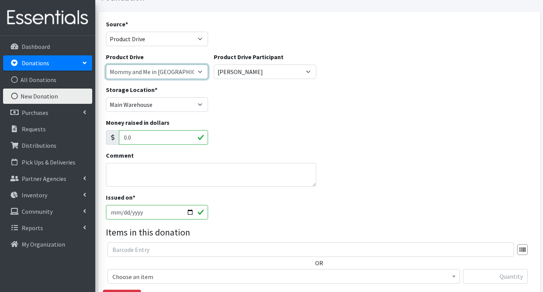
scroll to position [76, 0]
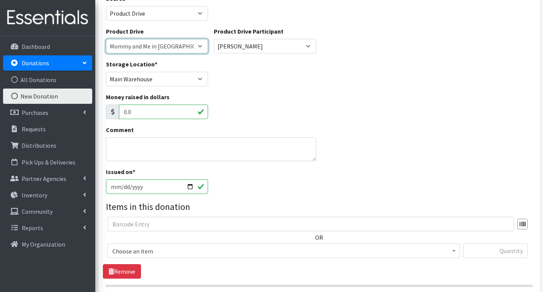
click at [199, 48] on select "2012 MOTHER'S DAY Zeta Phi Beta Sorority (virtual) 2021 HOLIDAY DRIVE AWR Week …" at bounding box center [157, 46] width 103 height 14
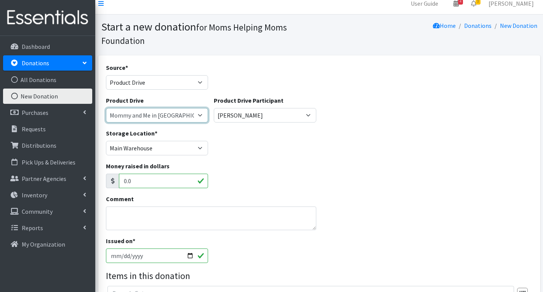
scroll to position [0, 0]
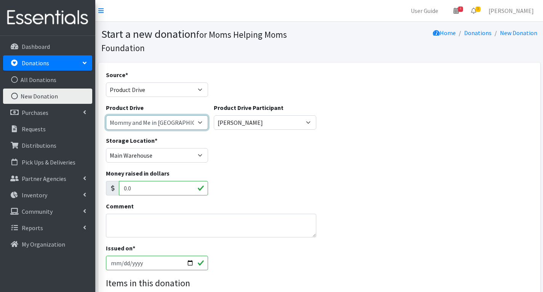
click at [199, 125] on select "2012 MOTHER'S DAY Zeta Phi Beta Sorority (virtual) 2021 HOLIDAY DRIVE AWR Week …" at bounding box center [157, 122] width 103 height 14
select select "2383"
click at [106, 115] on select "2012 MOTHER'S DAY Zeta Phi Beta Sorority (virtual) 2021 HOLIDAY DRIVE AWR Week …" at bounding box center [157, 122] width 103 height 14
click at [162, 224] on textarea "Comment" at bounding box center [211, 225] width 211 height 24
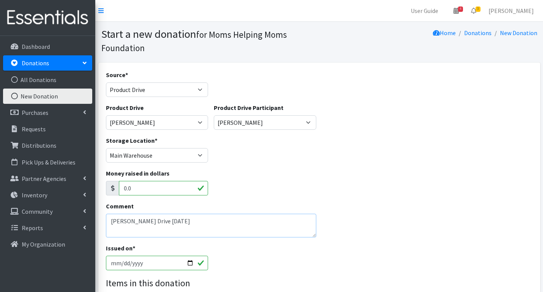
click at [167, 222] on textarea "Kristen McClusky Drive 10.15.25" at bounding box center [211, 225] width 211 height 24
click at [217, 223] on textarea "Kristen McClusky Drive, Montclair, kristenmcclusky.com 10.15.25" at bounding box center [211, 225] width 211 height 24
click at [256, 219] on textarea "Kristen McClusky Drive, Montclair, kristen@mcclusky.com 10.15.25" at bounding box center [211, 225] width 211 height 24
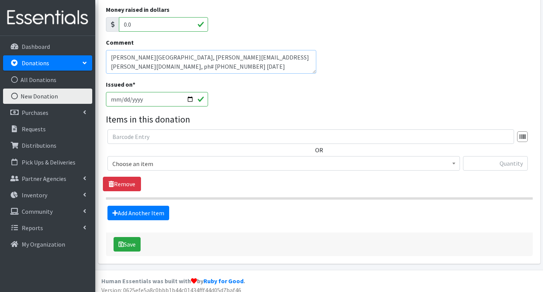
scroll to position [170, 0]
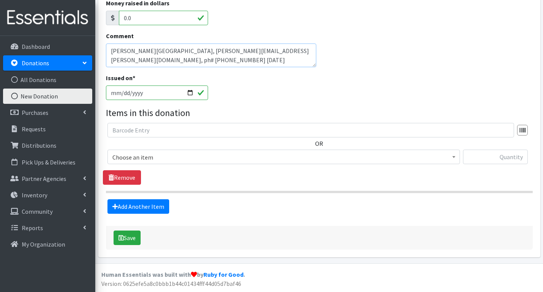
type textarea "Kristen McClusky Drive, Montclair, kristen@mcclusky.com, ph# 576-576-1152 10.15…"
click at [489, 159] on input "text" at bounding box center [495, 156] width 65 height 14
type input "152"
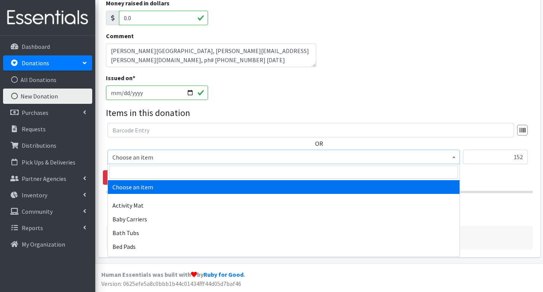
click at [206, 157] on span "Choose an item" at bounding box center [283, 157] width 343 height 11
click at [205, 172] on input "search" at bounding box center [283, 171] width 349 height 13
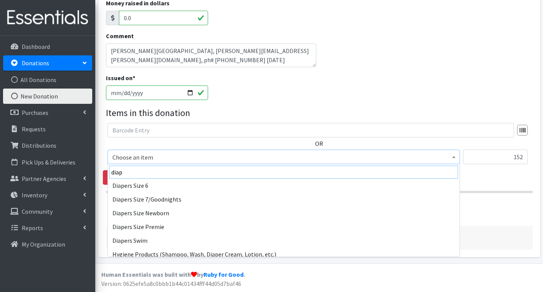
scroll to position [157, 0]
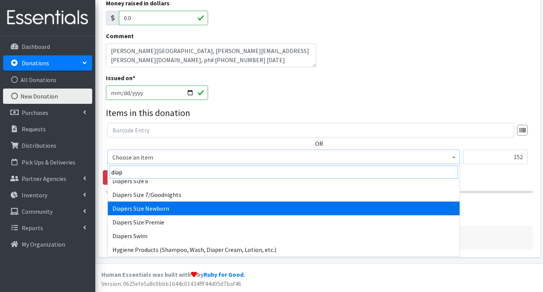
type input "diap"
select select "1963"
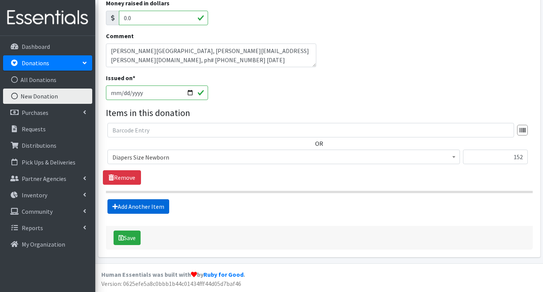
click at [155, 205] on link "Add Another Item" at bounding box center [138, 206] width 62 height 14
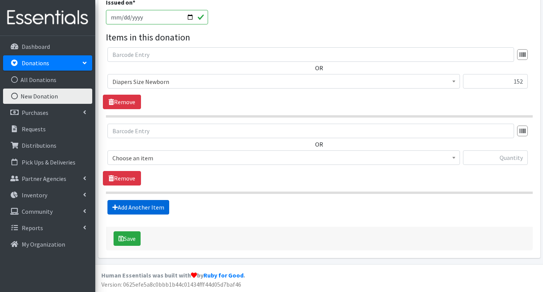
scroll to position [246, 0]
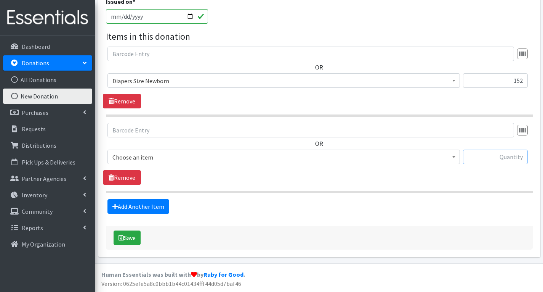
click at [495, 158] on input "text" at bounding box center [495, 156] width 65 height 14
type input "96"
click at [416, 159] on span "Choose an item" at bounding box center [283, 157] width 343 height 11
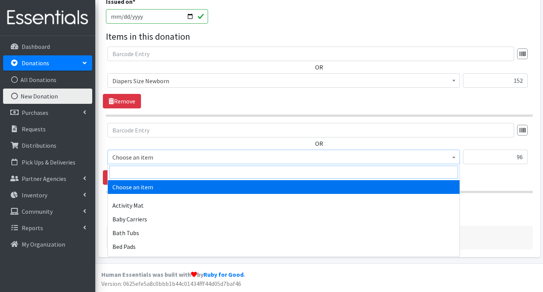
click at [293, 170] on input "search" at bounding box center [283, 171] width 349 height 13
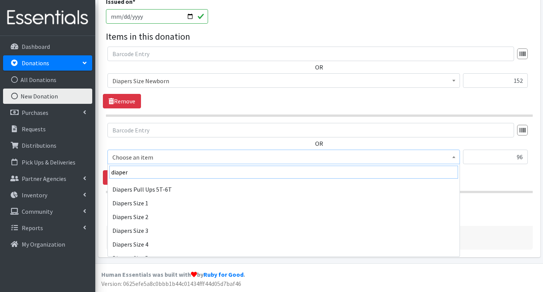
scroll to position [76, 0]
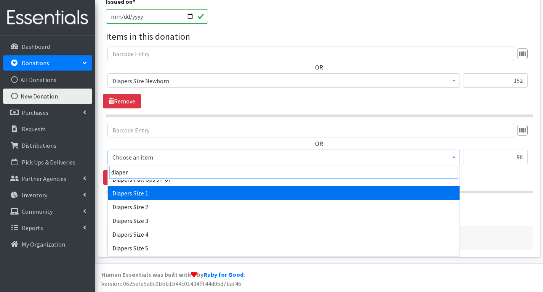
type input "diaper"
select select "1964"
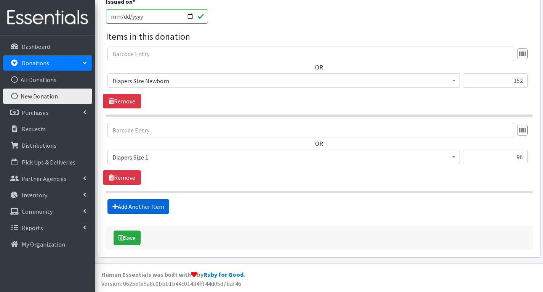
click at [164, 205] on link "Add Another Item" at bounding box center [138, 206] width 62 height 14
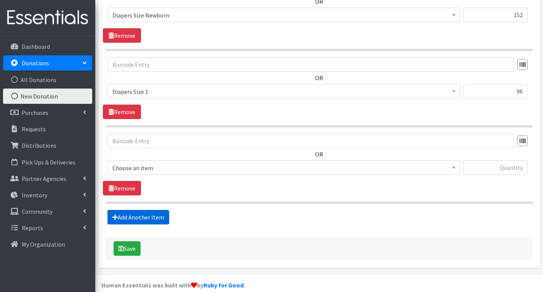
scroll to position [322, 0]
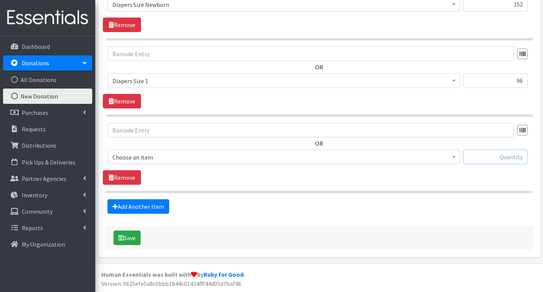
click at [503, 161] on input "text" at bounding box center [495, 156] width 65 height 14
type input "224"
click at [346, 155] on span "Choose an item" at bounding box center [283, 157] width 343 height 11
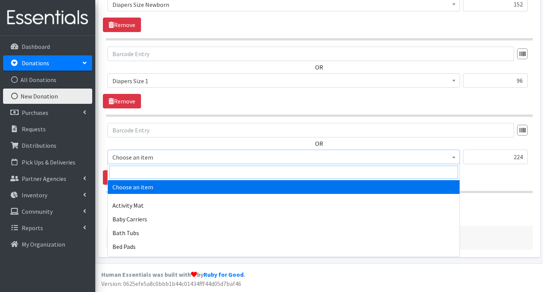
click at [261, 172] on input "search" at bounding box center [283, 171] width 349 height 13
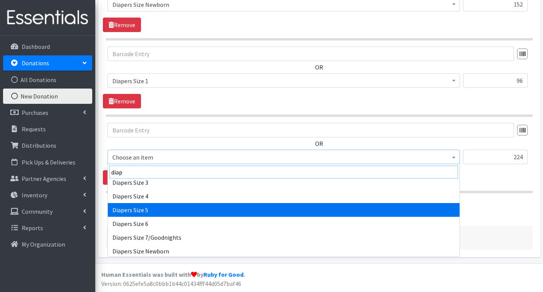
scroll to position [76, 0]
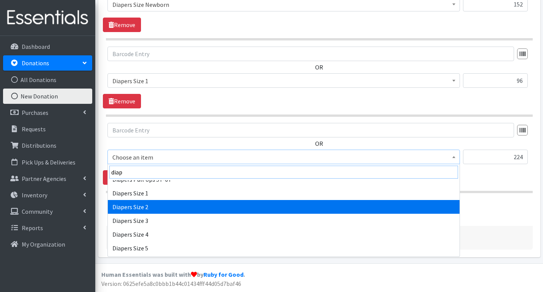
type input "diap"
select select "1965"
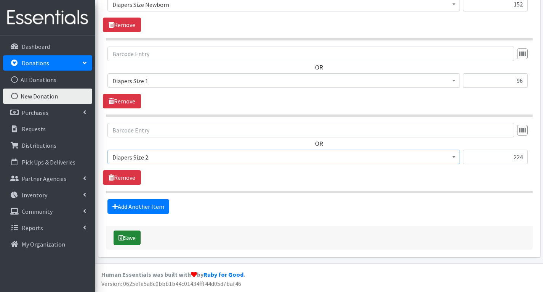
click at [128, 237] on button "Save" at bounding box center [127, 237] width 27 height 14
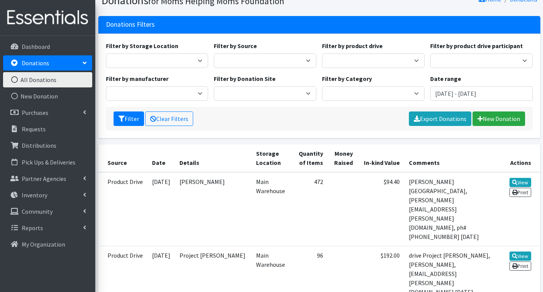
scroll to position [76, 0]
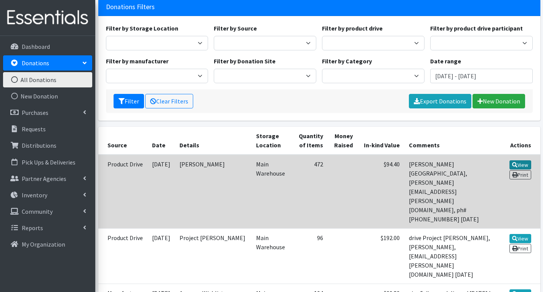
click at [524, 162] on link "View" at bounding box center [521, 164] width 22 height 9
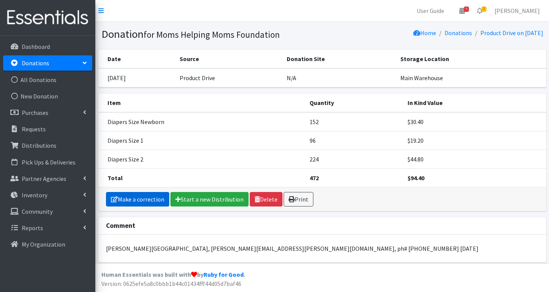
click at [151, 197] on link "Make a correction" at bounding box center [137, 199] width 63 height 14
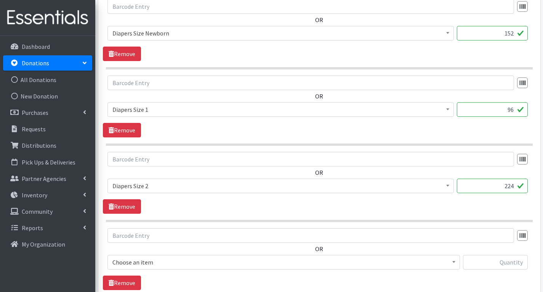
scroll to position [267, 0]
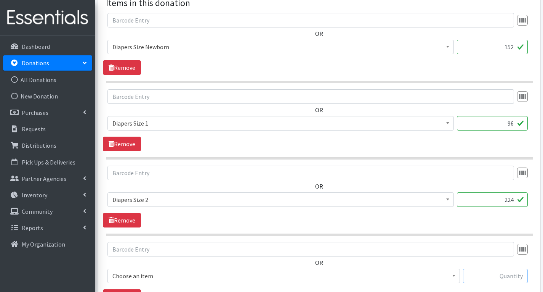
click at [480, 278] on input "text" at bounding box center [495, 275] width 65 height 14
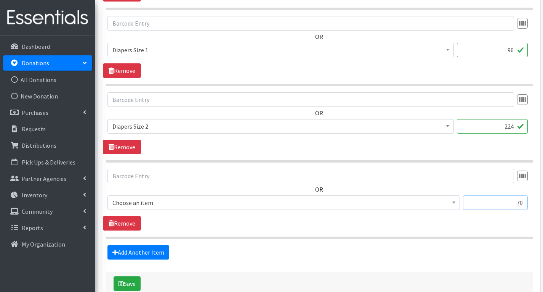
scroll to position [343, 0]
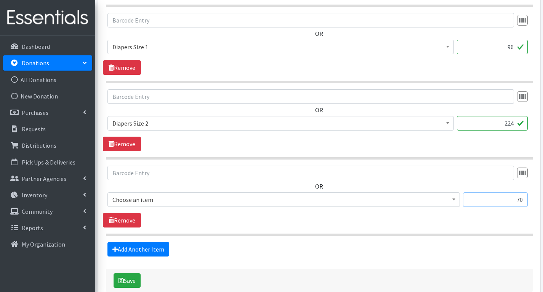
type input "70"
click at [188, 199] on span "Choose an item" at bounding box center [283, 199] width 343 height 11
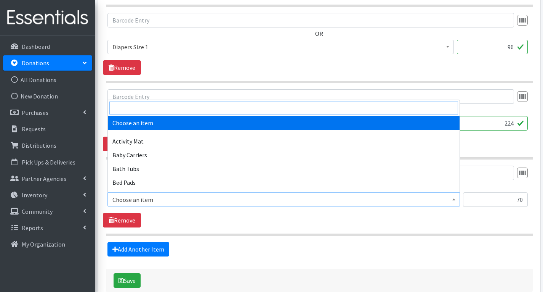
click at [193, 106] on input "search" at bounding box center [283, 107] width 349 height 13
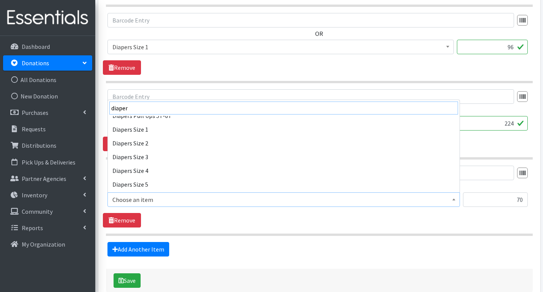
scroll to position [76, 0]
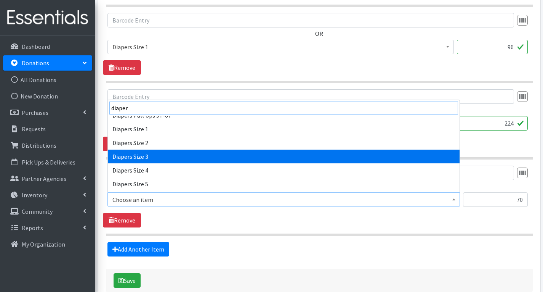
type input "diaper"
select select "1966"
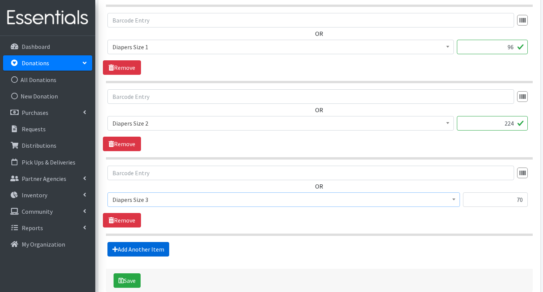
click at [154, 248] on link "Add Another Item" at bounding box center [138, 249] width 62 height 14
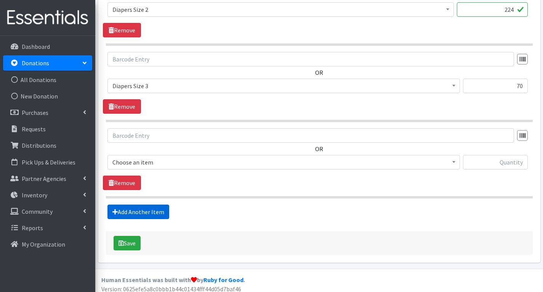
scroll to position [462, 0]
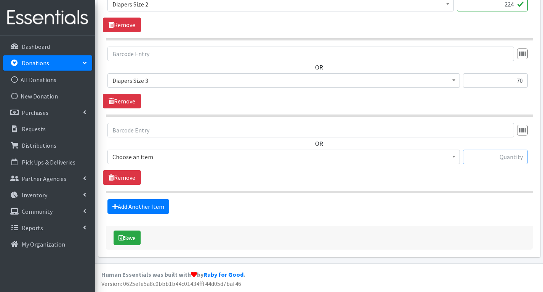
click at [475, 156] on input "text" at bounding box center [495, 156] width 65 height 14
type input "42"
click at [356, 157] on span "Choose an item" at bounding box center [283, 156] width 343 height 11
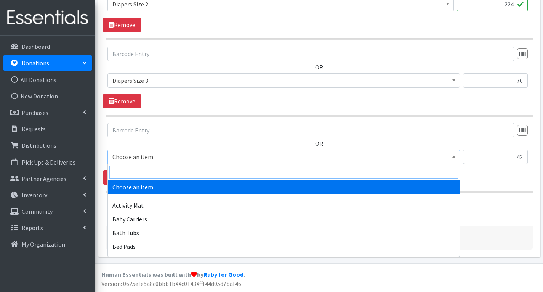
click at [202, 172] on input "search" at bounding box center [283, 171] width 349 height 13
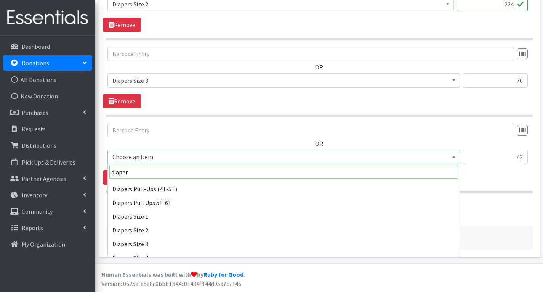
scroll to position [76, 0]
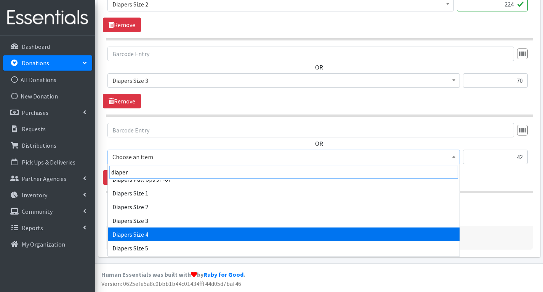
type input "diaper"
select select "1967"
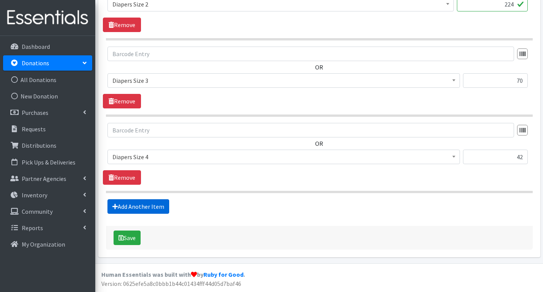
click at [146, 205] on link "Add Another Item" at bounding box center [138, 206] width 62 height 14
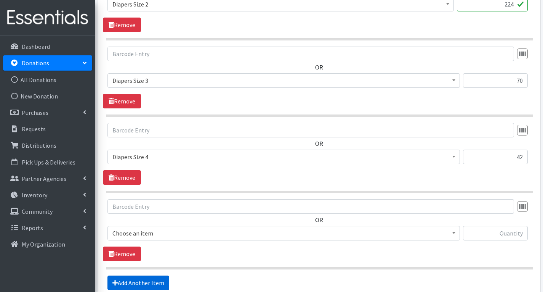
scroll to position [538, 0]
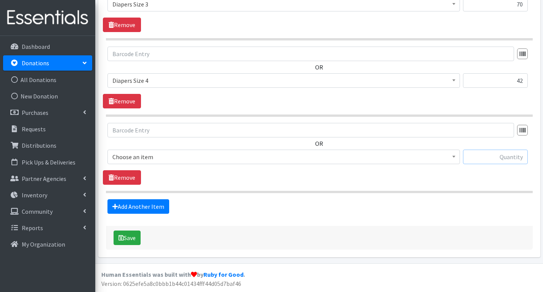
click at [520, 155] on input "text" at bounding box center [495, 156] width 65 height 14
type input "108"
click at [339, 159] on span "Choose an item" at bounding box center [283, 156] width 343 height 11
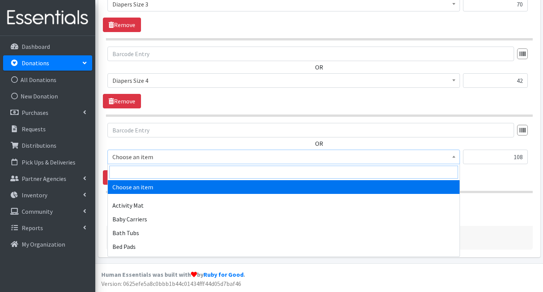
click at [257, 171] on input "search" at bounding box center [283, 171] width 349 height 13
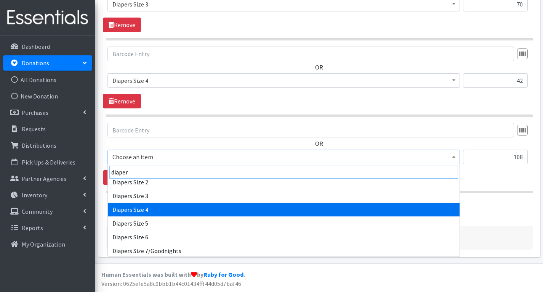
scroll to position [114, 0]
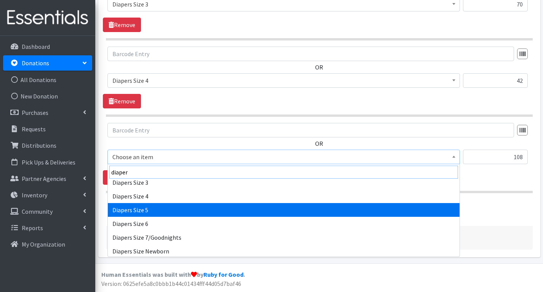
type input "diaper"
select select "1968"
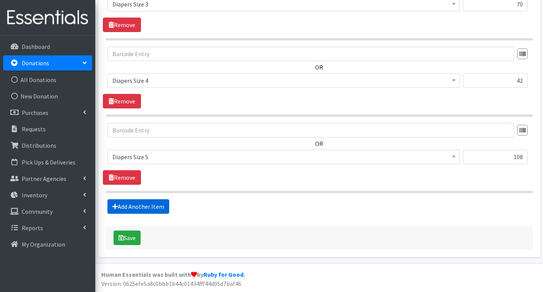
click at [147, 206] on link "Add Another Item" at bounding box center [138, 206] width 62 height 14
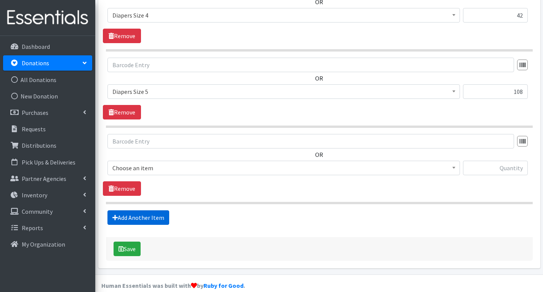
scroll to position [614, 0]
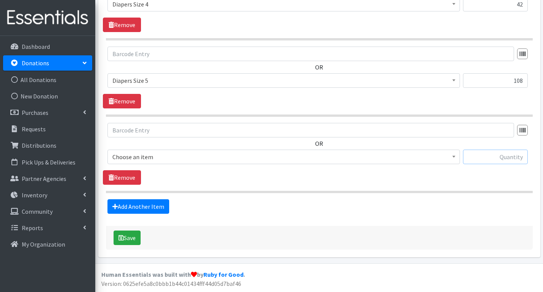
click at [483, 157] on input "text" at bounding box center [495, 156] width 65 height 14
type input "1152"
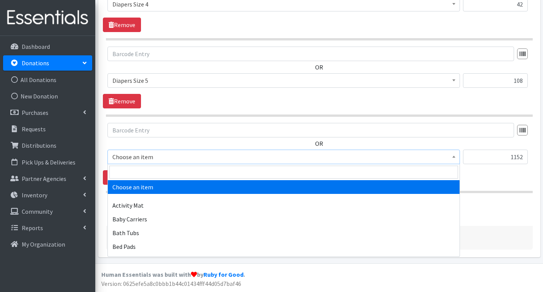
click at [388, 158] on span "Choose an item" at bounding box center [283, 156] width 343 height 11
click at [284, 173] on input "search" at bounding box center [283, 171] width 349 height 13
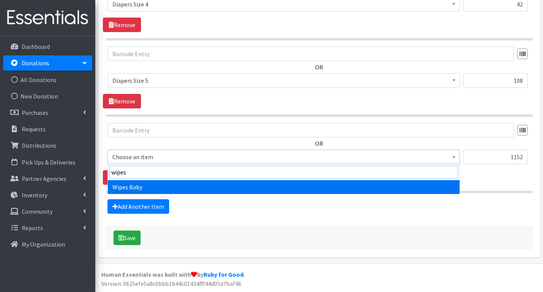
type input "wipes"
select select "1929"
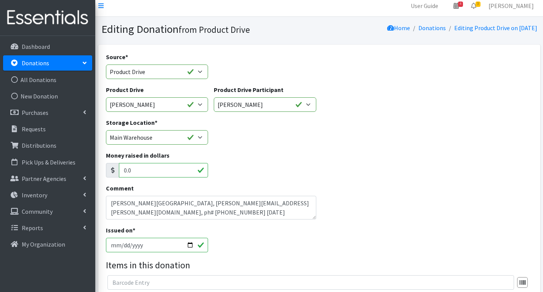
scroll to position [5, 0]
click at [305, 204] on textarea "Kristen McClusky Drive, Montclair, kristen@mcclusky.com, ph# 576-576-1152 10.15…" at bounding box center [211, 208] width 211 height 24
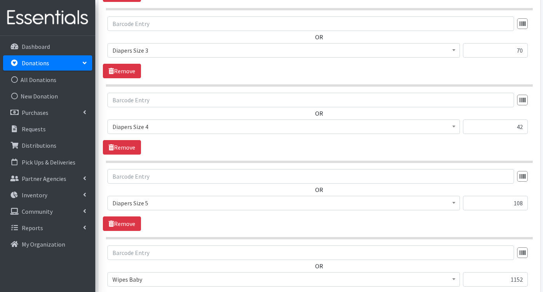
scroll to position [614, 0]
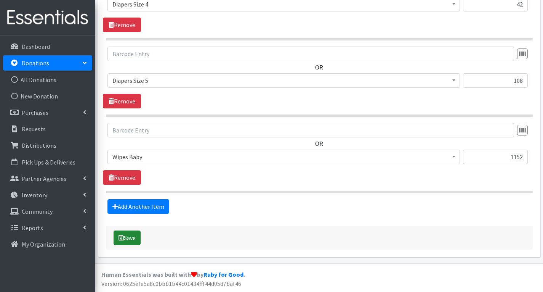
type textarea "Kristen McClusky Drive, Montclair, kristen@mcclusky.com, 10.15.25"
click at [125, 239] on button "Save" at bounding box center [127, 237] width 27 height 14
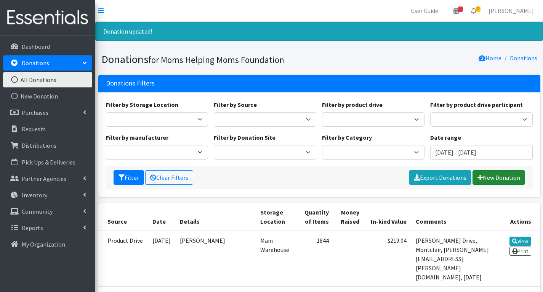
click at [517, 176] on link "New Donation" at bounding box center [499, 177] width 53 height 14
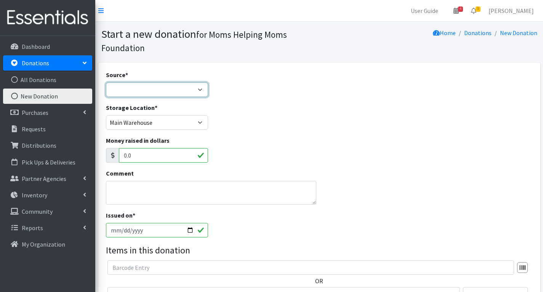
click at [173, 91] on select "Product Drive Manufacturer Donation Site Misc. Donation" at bounding box center [157, 89] width 103 height 14
select select "Product Drive"
click at [106, 82] on select "Product Drive Manufacturer Donation Site Misc. Donation" at bounding box center [157, 89] width 103 height 14
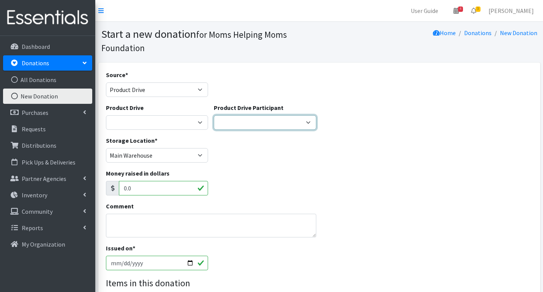
click at [275, 122] on select "Veckridge Chemical Compass Schoolhouse [PERSON_NAME] I Support The Girls Southe…" at bounding box center [265, 122] width 103 height 14
click at [307, 91] on div "Source * Product Drive Manufacturer Donation Site Misc. Donation" at bounding box center [319, 86] width 433 height 33
click at [300, 122] on select "Veckridge Chemical Compass Schoolhouse [PERSON_NAME] I Support The Girls Southe…" at bounding box center [265, 122] width 103 height 14
select select "1512"
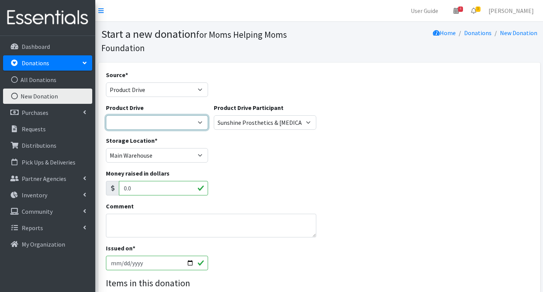
click at [151, 124] on select "[DATE] Zeta Phi Beta Sorority (virtual) 2021 HOLIDAY DRIVE AWR Week of Giving/[…" at bounding box center [157, 122] width 103 height 14
select select "2338"
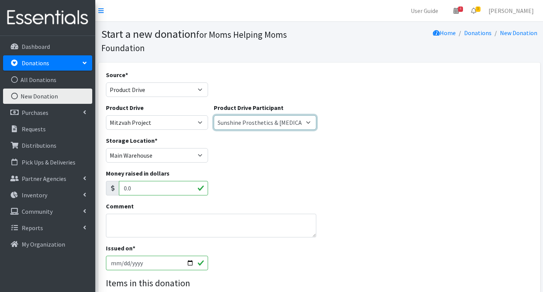
click at [258, 121] on select "Veckridge Chemical Compass Schoolhouse [PERSON_NAME] I Support The Girls Southe…" at bounding box center [265, 122] width 103 height 14
select select "1483"
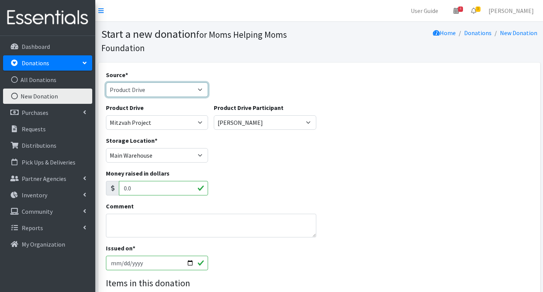
click at [147, 87] on select "Product Drive Manufacturer Donation Site Misc. Donation" at bounding box center [157, 89] width 103 height 14
click at [106, 82] on select "Product Drive Manufacturer Donation Site Misc. Donation" at bounding box center [157, 89] width 103 height 14
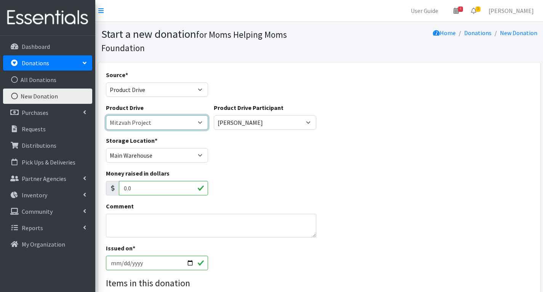
click at [155, 125] on select "[DATE] Zeta Phi Beta Sorority (virtual) 2021 HOLIDAY DRIVE AWR Week of Giving/[…" at bounding box center [157, 122] width 103 height 14
select select "3443"
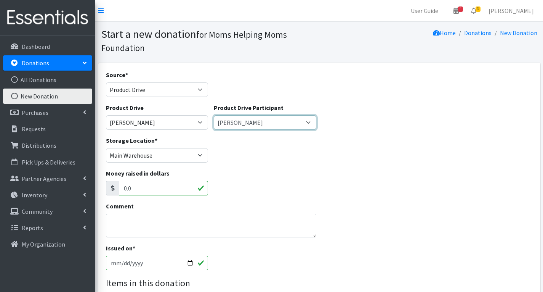
click at [309, 121] on select "Veckridge Chemical Compass Schoolhouse [PERSON_NAME] I Support The Girls Southe…" at bounding box center [265, 122] width 103 height 14
select select
click at [214, 115] on select "Veckridge Chemical Compass Schoolhouse [PERSON_NAME] I Support The Girls Southe…" at bounding box center [265, 122] width 103 height 14
click at [306, 121] on select "Veckridge Chemical Compass Schoolhouse [PERSON_NAME] I Support The Girls Southe…" at bounding box center [265, 122] width 103 height 14
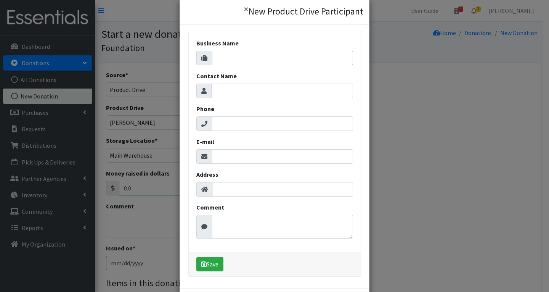
click at [236, 58] on input "Business Name" at bounding box center [282, 58] width 141 height 14
type input "Millburn Mamas and Minis"
click at [232, 88] on input "Contact Name" at bounding box center [282, 90] width 142 height 14
type input "[PERSON_NAME]"
click at [234, 128] on input "Phone" at bounding box center [282, 123] width 141 height 14
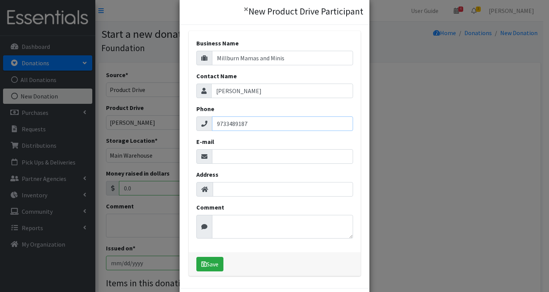
type input "9733489187"
click at [236, 158] on input "E-mail" at bounding box center [282, 156] width 141 height 14
type input "[EMAIL_ADDRESS][DOMAIN_NAME]"
click at [243, 191] on input "Address" at bounding box center [283, 189] width 140 height 14
type input "Millburn [GEOGRAPHIC_DATA]"
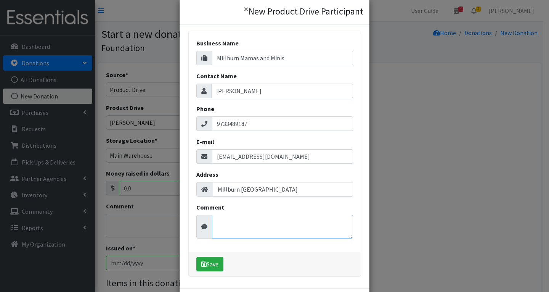
click at [233, 229] on textarea "Comment" at bounding box center [282, 227] width 141 height 24
click at [243, 231] on textarea "Drive [DATE] Instagram: @millburn_mamas_minis Co-Founder [PERSON_NAME]" at bounding box center [282, 227] width 141 height 24
type textarea "Drive [DATE] Instagram: @millburn_mamas_minis Co-Founder: [PERSON_NAME]"
click at [212, 266] on button "Save" at bounding box center [209, 263] width 27 height 14
select select "1715"
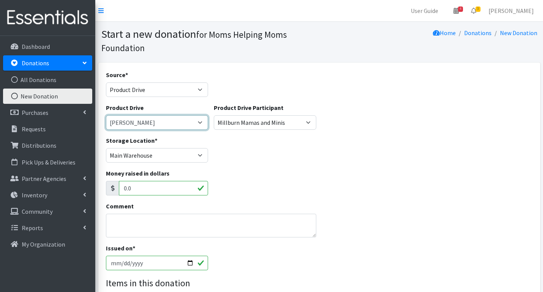
click at [200, 122] on select "[DATE] Zeta Phi Beta Sorority (virtual) 2021 HOLIDAY DRIVE AWR Week of Giving/[…" at bounding box center [157, 122] width 103 height 14
select select
click at [106, 115] on select "[DATE] Zeta Phi Beta Sorority (virtual) 2021 HOLIDAY DRIVE AWR Week of Giving/[…" at bounding box center [157, 122] width 103 height 14
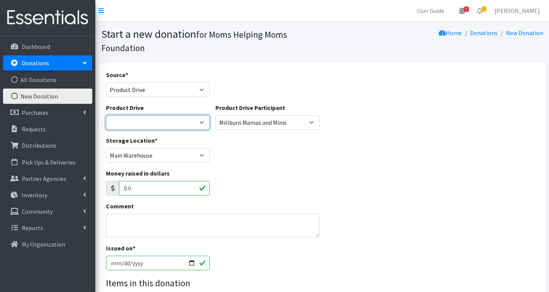
select select
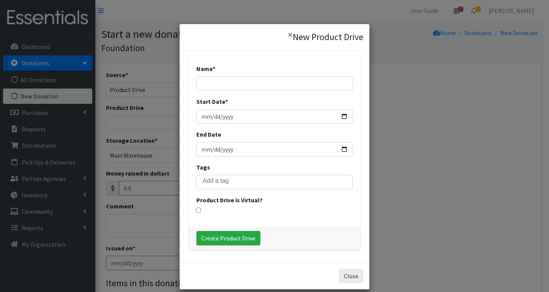
click at [348, 276] on button "Close" at bounding box center [351, 275] width 24 height 14
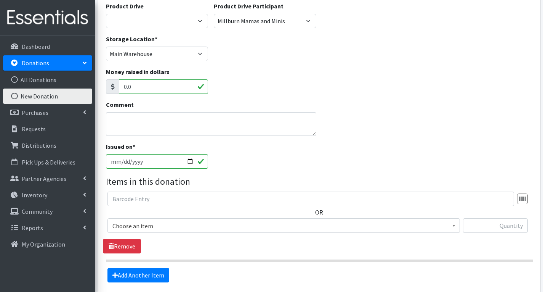
scroll to position [114, 0]
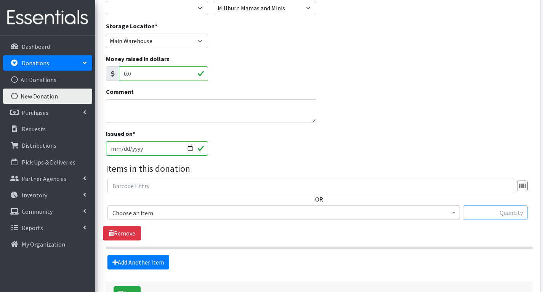
click at [481, 209] on input "text" at bounding box center [495, 212] width 65 height 14
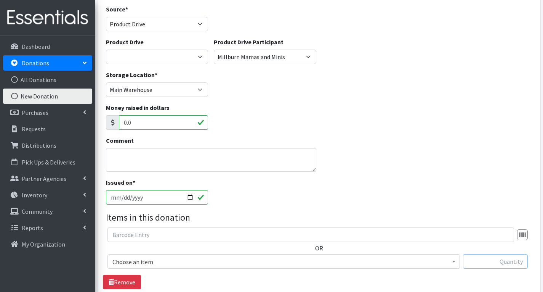
scroll to position [38, 0]
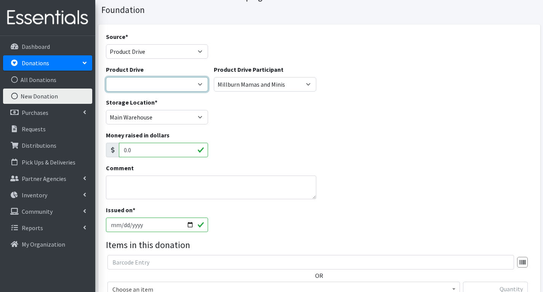
click at [199, 85] on select "[DATE] Zeta Phi Beta Sorority (virtual) 2021 HOLIDAY DRIVE AWR Week of Giving/[…" at bounding box center [157, 84] width 103 height 14
click at [203, 82] on select "[DATE] Zeta Phi Beta Sorority (virtual) 2021 HOLIDAY DRIVE AWR Week of Giving/[…" at bounding box center [157, 84] width 103 height 14
click at [198, 82] on select "[DATE] Zeta Phi Beta Sorority (virtual) 2021 HOLIDAY DRIVE AWR Week of Giving/[…" at bounding box center [157, 84] width 103 height 14
select select "2351"
click at [106, 77] on select "[DATE] Zeta Phi Beta Sorority (virtual) 2021 HOLIDAY DRIVE AWR Week of Giving/[…" at bounding box center [157, 84] width 103 height 14
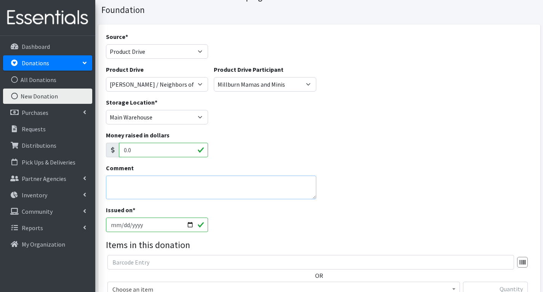
click at [155, 189] on textarea "Comment" at bounding box center [211, 187] width 211 height 24
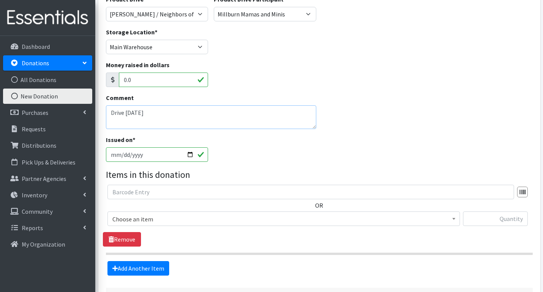
scroll to position [114, 0]
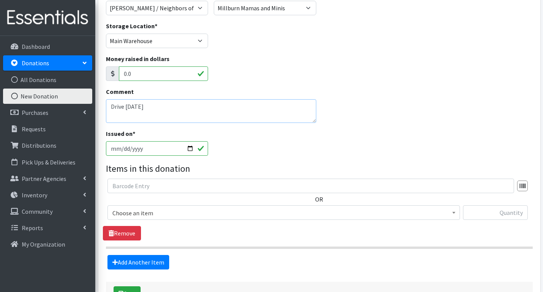
type textarea "Drive 10.15.25"
click at [516, 213] on input "text" at bounding box center [495, 212] width 65 height 14
type input "84"
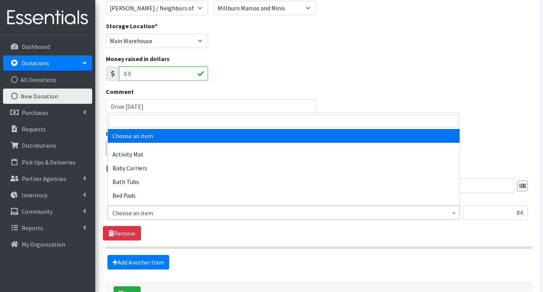
click at [329, 213] on span "Choose an item" at bounding box center [283, 212] width 343 height 11
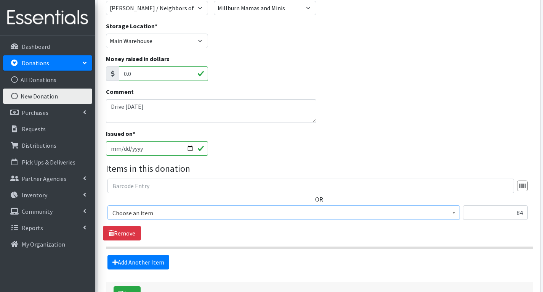
click at [234, 215] on span "Choose an item" at bounding box center [283, 212] width 343 height 11
click at [224, 212] on span "Choose an item" at bounding box center [283, 212] width 343 height 11
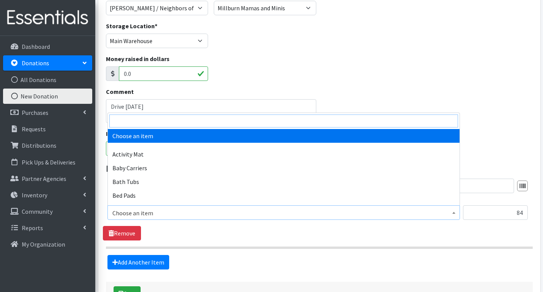
click at [195, 122] on input "search" at bounding box center [283, 120] width 349 height 13
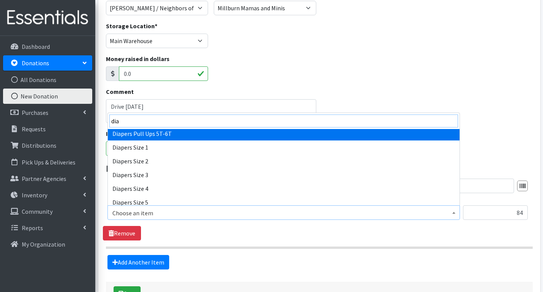
scroll to position [76, 0]
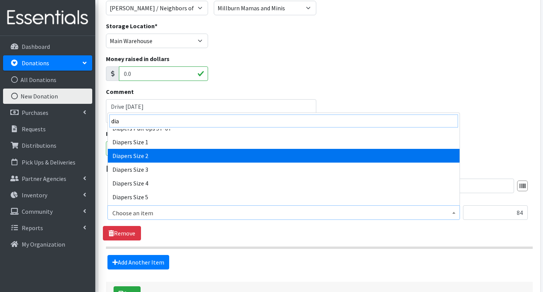
type input "dia"
select select "1965"
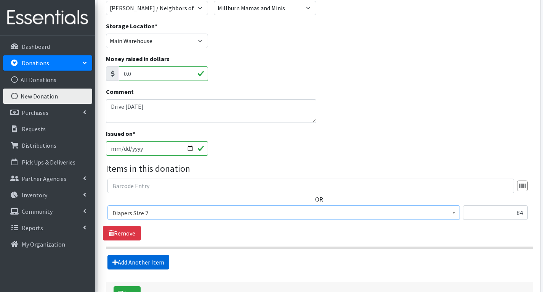
click at [155, 264] on link "Add Another Item" at bounding box center [138, 262] width 62 height 14
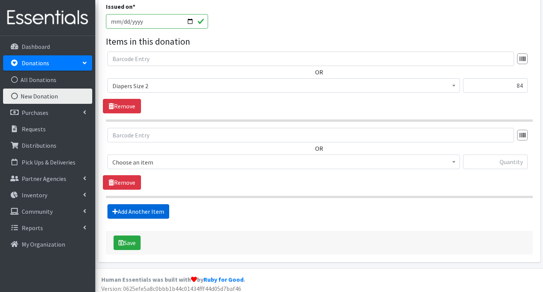
scroll to position [246, 0]
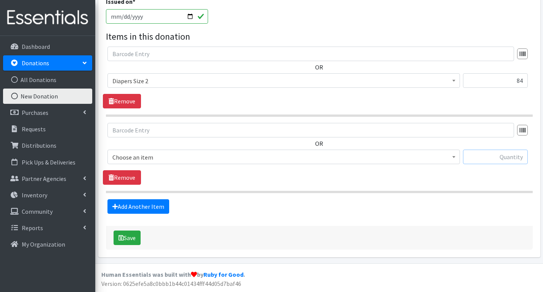
click at [492, 158] on input "text" at bounding box center [495, 156] width 65 height 14
type input "43"
click at [272, 159] on span "Choose an item" at bounding box center [283, 157] width 343 height 11
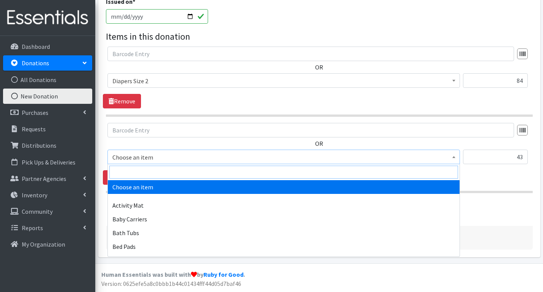
click at [236, 169] on input "search" at bounding box center [283, 171] width 349 height 13
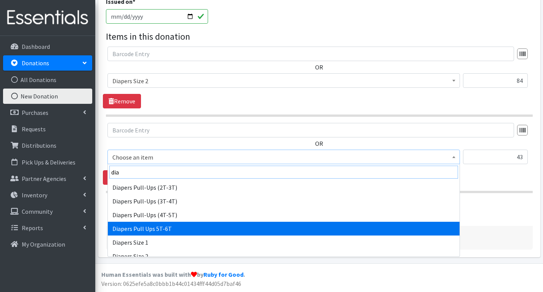
scroll to position [114, 0]
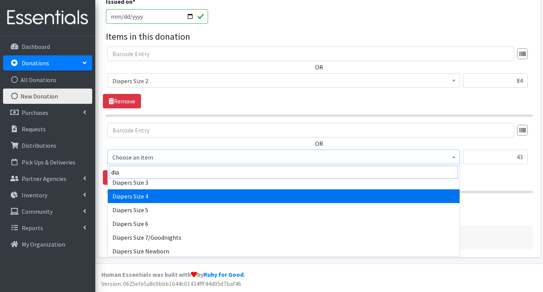
type input "dia"
select select "1967"
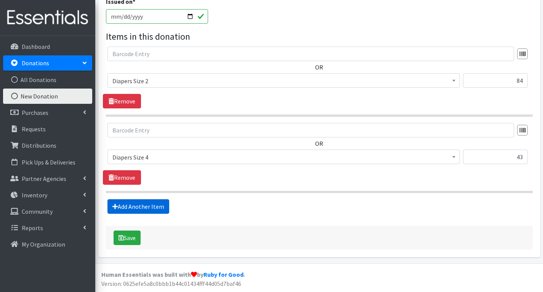
click at [154, 206] on link "Add Another Item" at bounding box center [138, 206] width 62 height 14
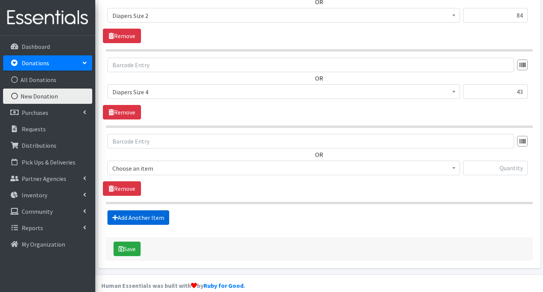
scroll to position [322, 0]
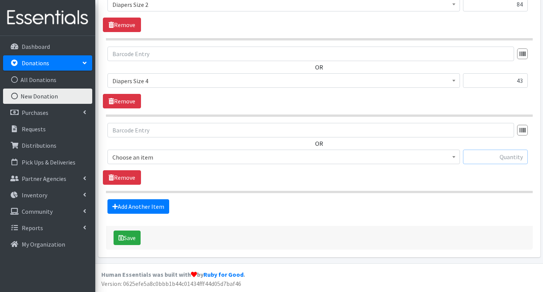
click at [490, 158] on input "text" at bounding box center [495, 156] width 65 height 14
type input "30"
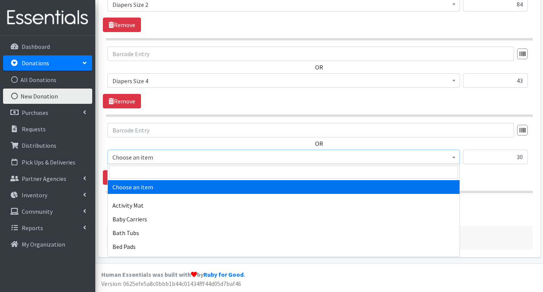
click at [341, 154] on span "Choose an item" at bounding box center [283, 157] width 343 height 11
click at [234, 170] on input "search" at bounding box center [283, 171] width 349 height 13
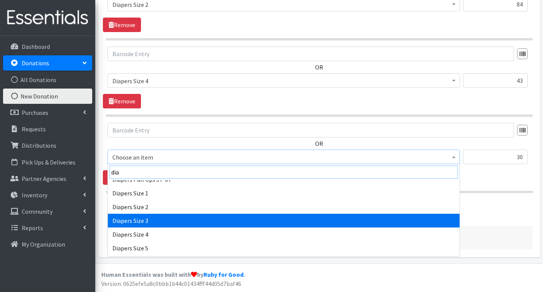
scroll to position [114, 0]
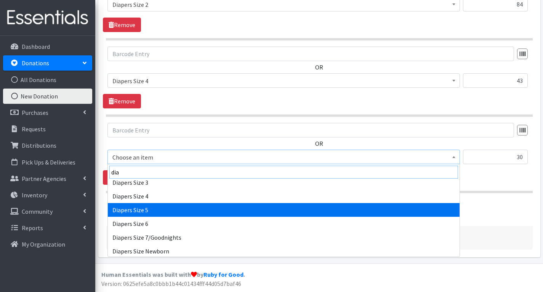
type input "dia"
select select "1968"
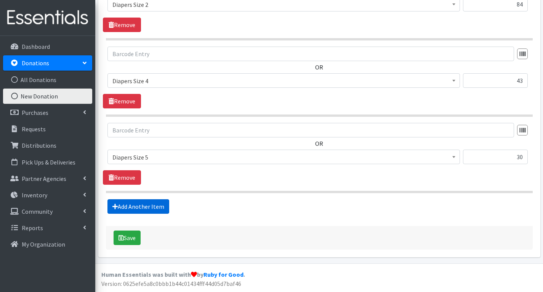
click at [159, 210] on link "Add Another Item" at bounding box center [138, 206] width 62 height 14
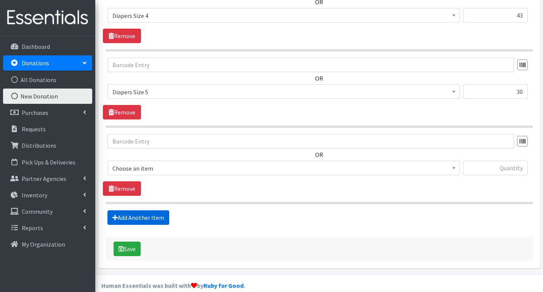
scroll to position [399, 0]
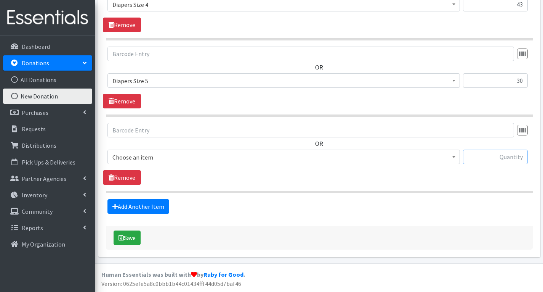
click at [492, 159] on input "text" at bounding box center [495, 156] width 65 height 14
type input "244"
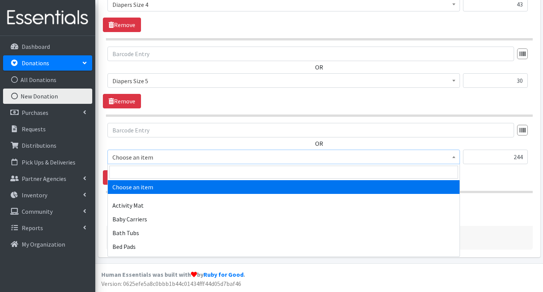
click at [329, 156] on span "Choose an item" at bounding box center [283, 157] width 343 height 11
click at [226, 173] on input "search" at bounding box center [283, 171] width 349 height 13
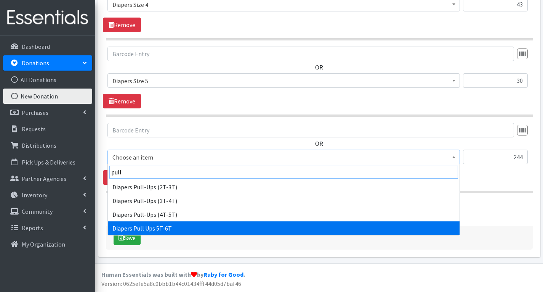
type input "pull"
select select "15477"
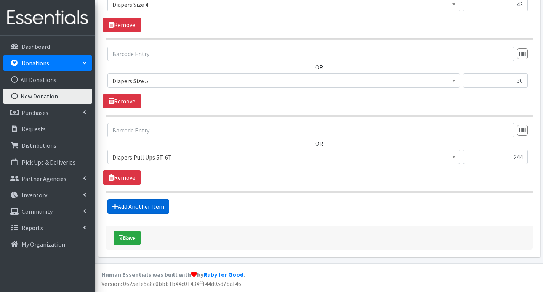
click at [164, 206] on link "Add Another Item" at bounding box center [138, 206] width 62 height 14
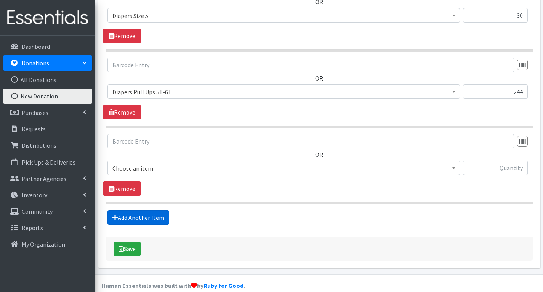
scroll to position [475, 0]
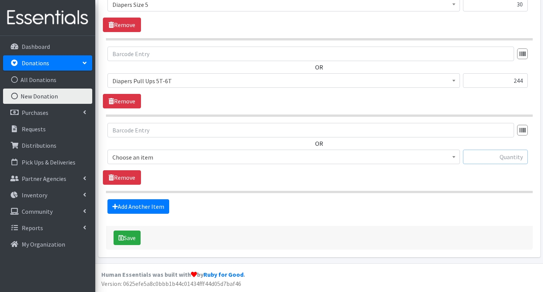
click at [485, 155] on input "text" at bounding box center [495, 156] width 65 height 14
type input "1"
click at [358, 157] on span "Choose an item" at bounding box center [283, 157] width 343 height 11
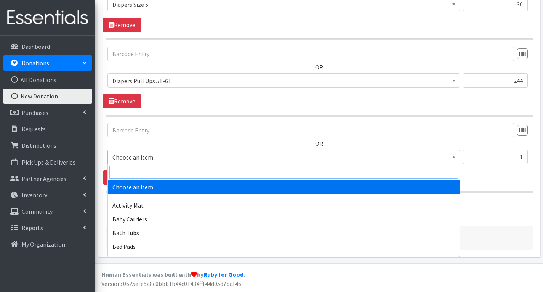
click at [297, 170] on input "search" at bounding box center [283, 171] width 349 height 13
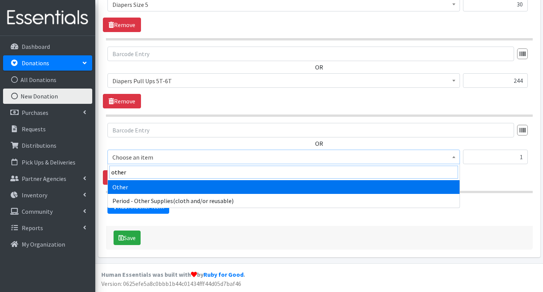
type input "other"
select select "316"
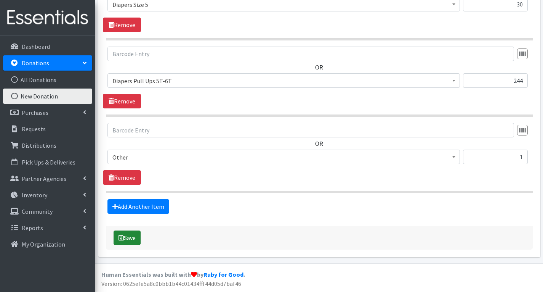
click at [127, 236] on button "Save" at bounding box center [127, 237] width 27 height 14
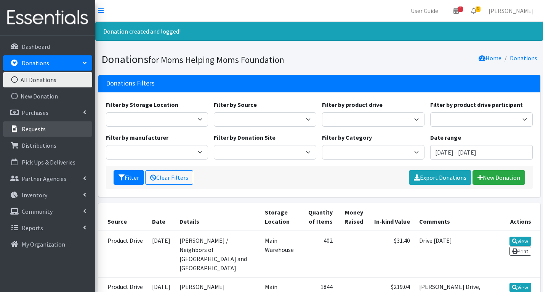
click at [35, 128] on p "Requests" at bounding box center [34, 129] width 24 height 8
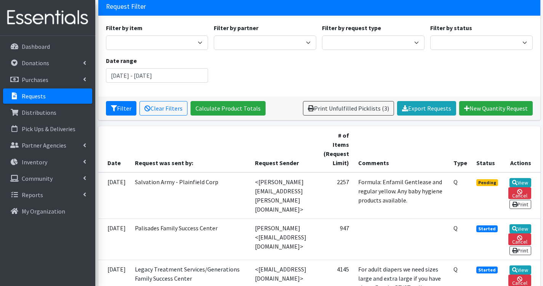
scroll to position [38, 0]
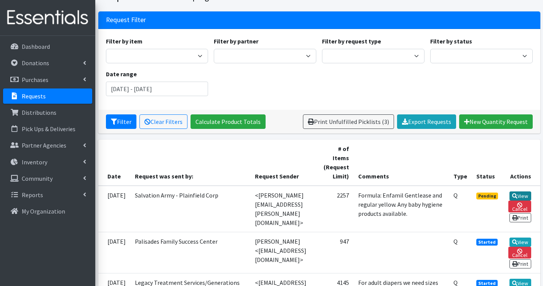
click at [518, 193] on icon at bounding box center [514, 195] width 5 height 5
